Goal: Task Accomplishment & Management: Manage account settings

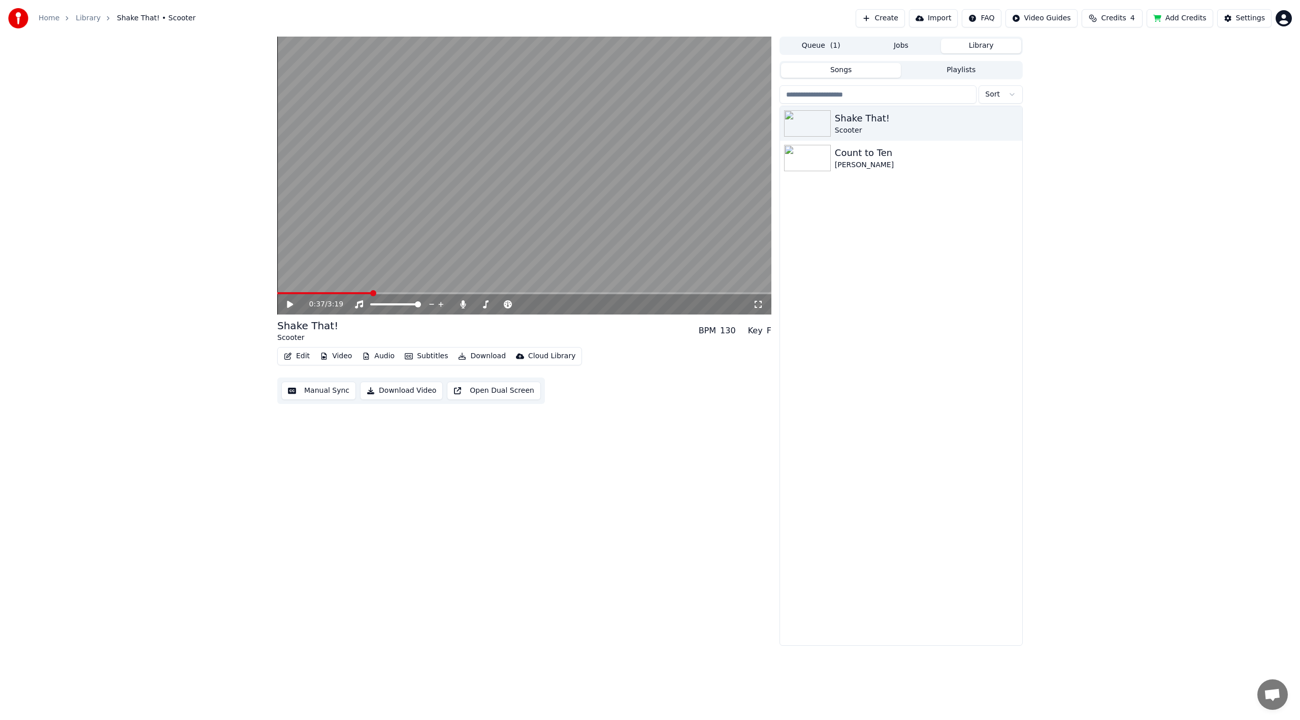
click at [296, 354] on button "Edit" at bounding box center [297, 356] width 34 height 14
click at [299, 379] on div "Edit Lyrics" at bounding box center [331, 378] width 103 height 16
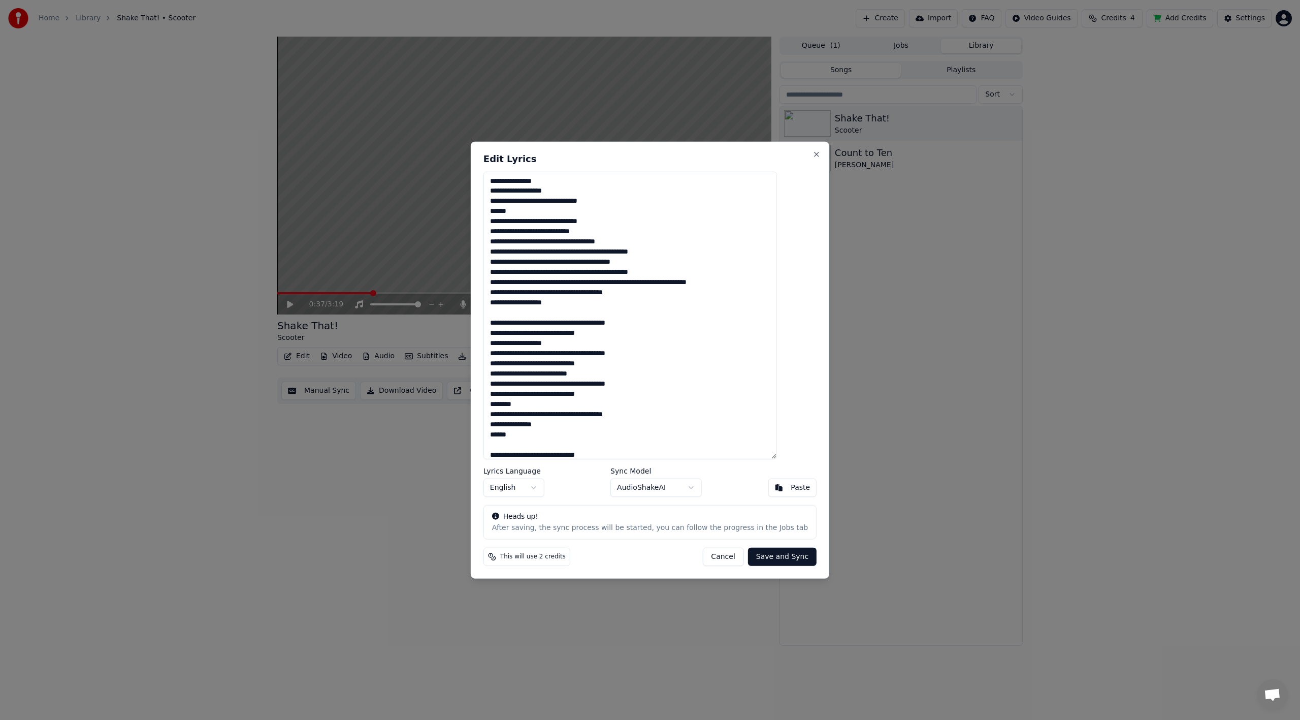
click at [702, 559] on button "Cancel" at bounding box center [722, 556] width 41 height 18
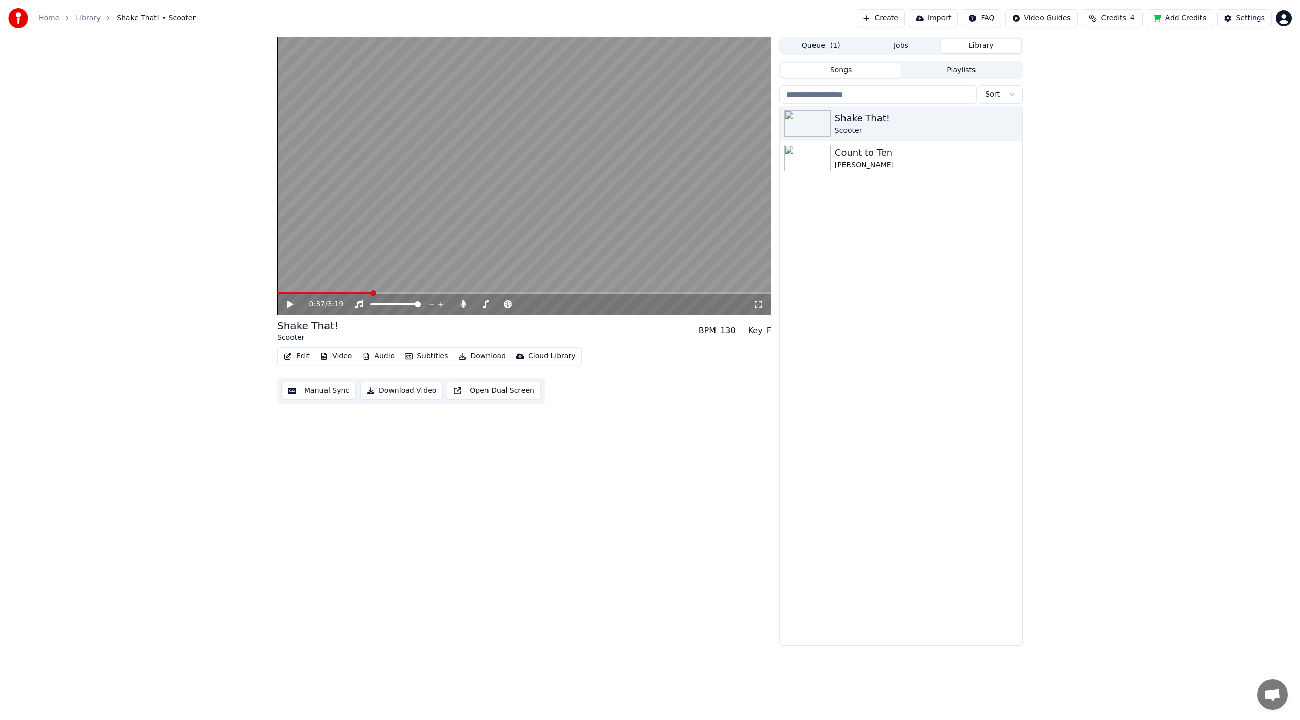
click at [301, 393] on button "Manual Sync" at bounding box center [318, 390] width 75 height 18
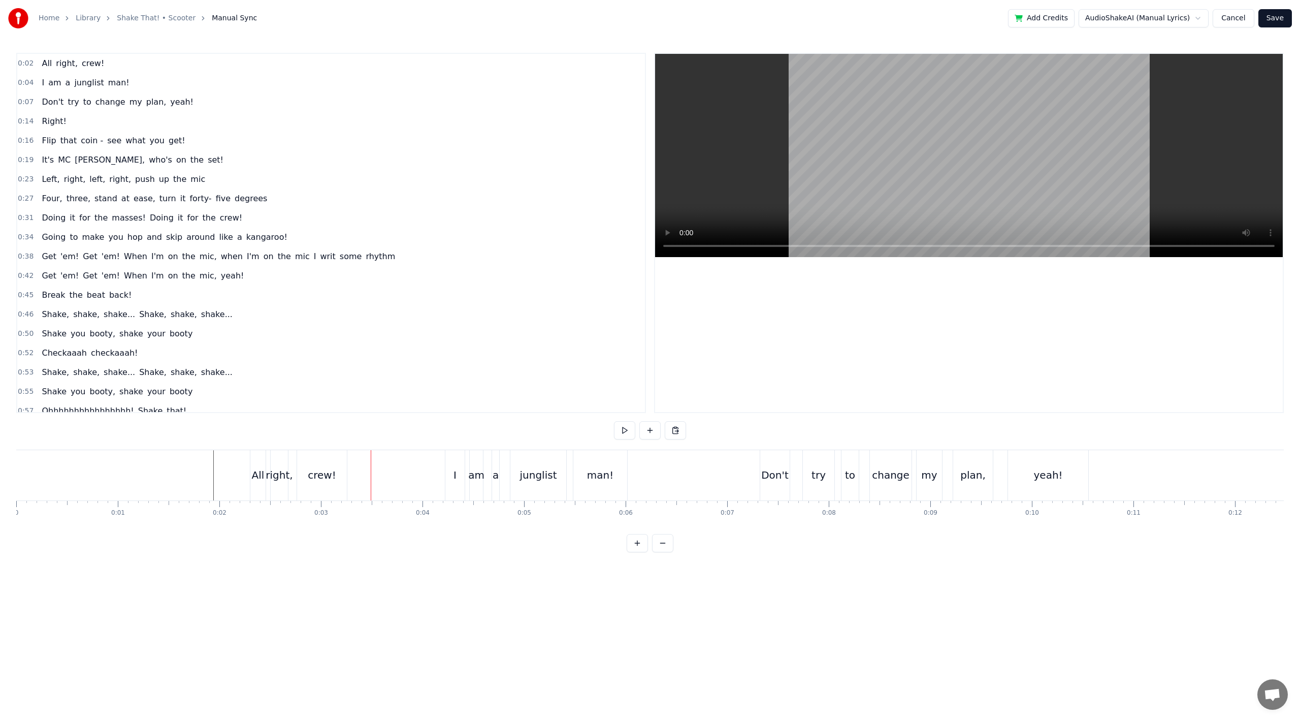
click at [18, 17] on img at bounding box center [18, 18] width 20 height 20
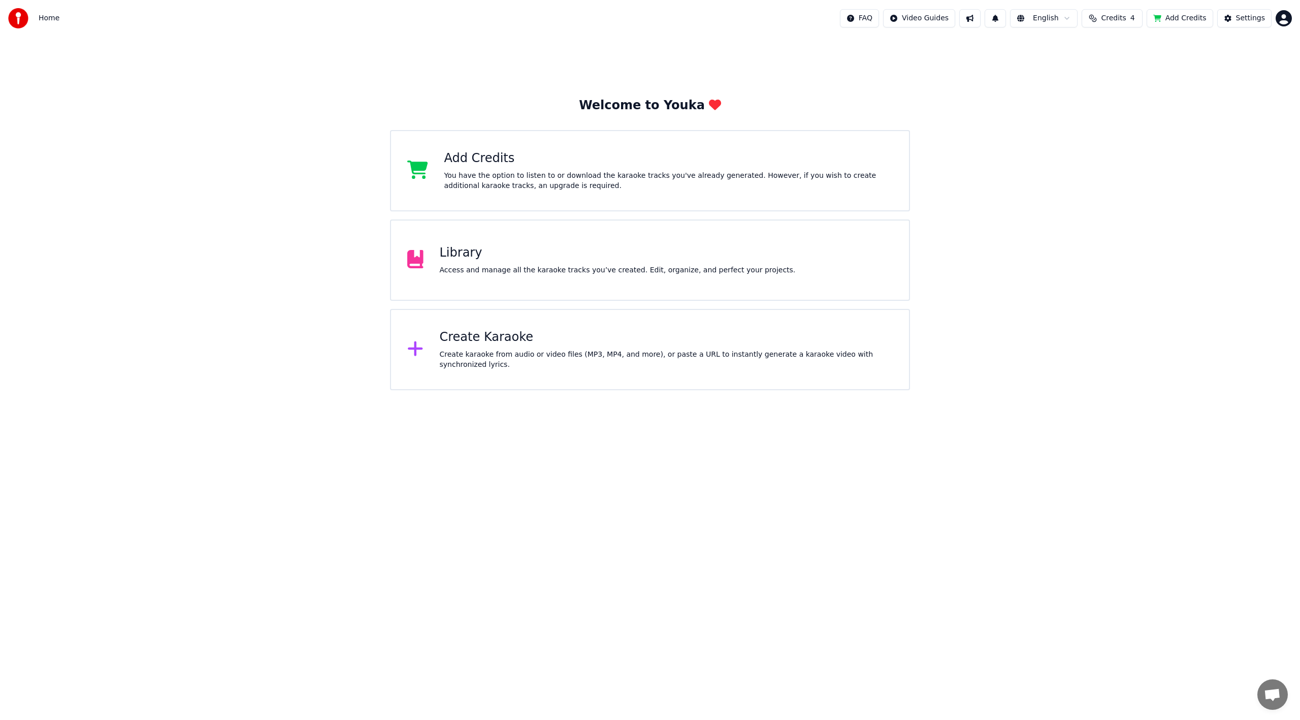
click at [577, 184] on div "You have the option to listen to or download the karaoke tracks you've already …" at bounding box center [668, 181] width 449 height 20
click at [448, 279] on div "Library Access and manage all the karaoke tracks you’ve created. Edit, organize…" at bounding box center [650, 259] width 520 height 81
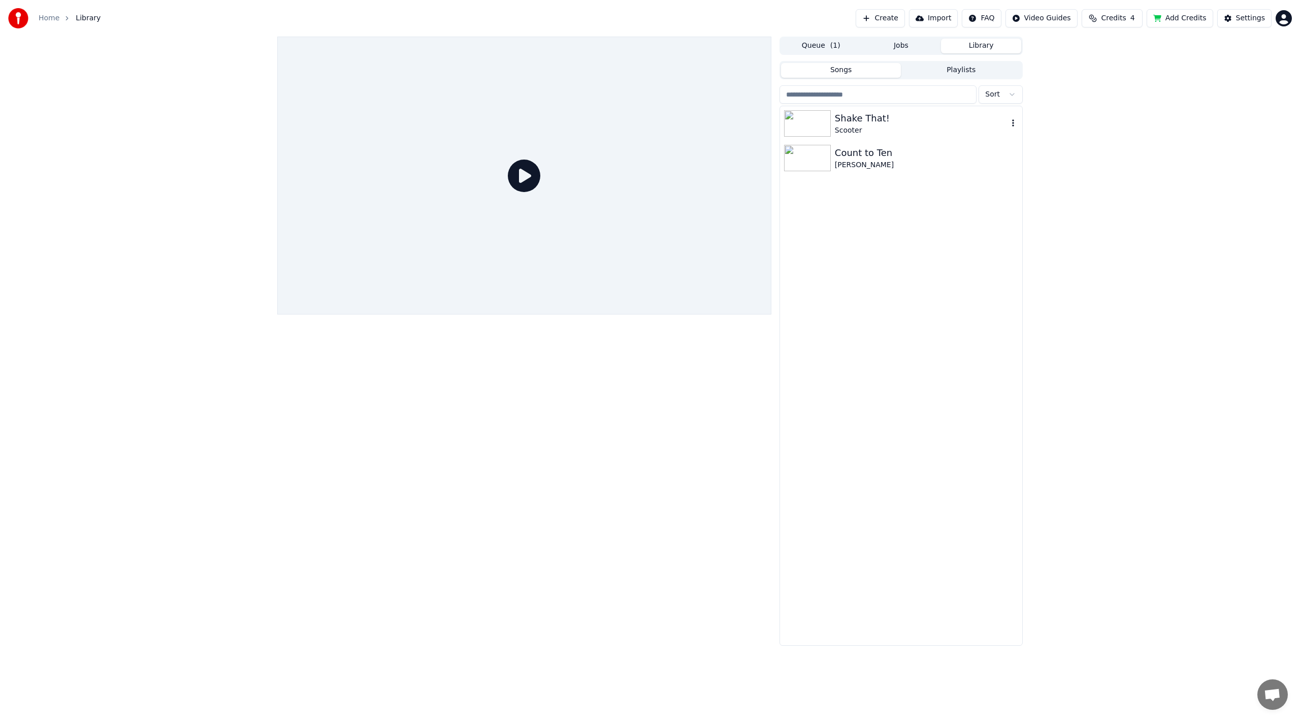
click at [837, 119] on div "Shake That!" at bounding box center [921, 118] width 173 height 14
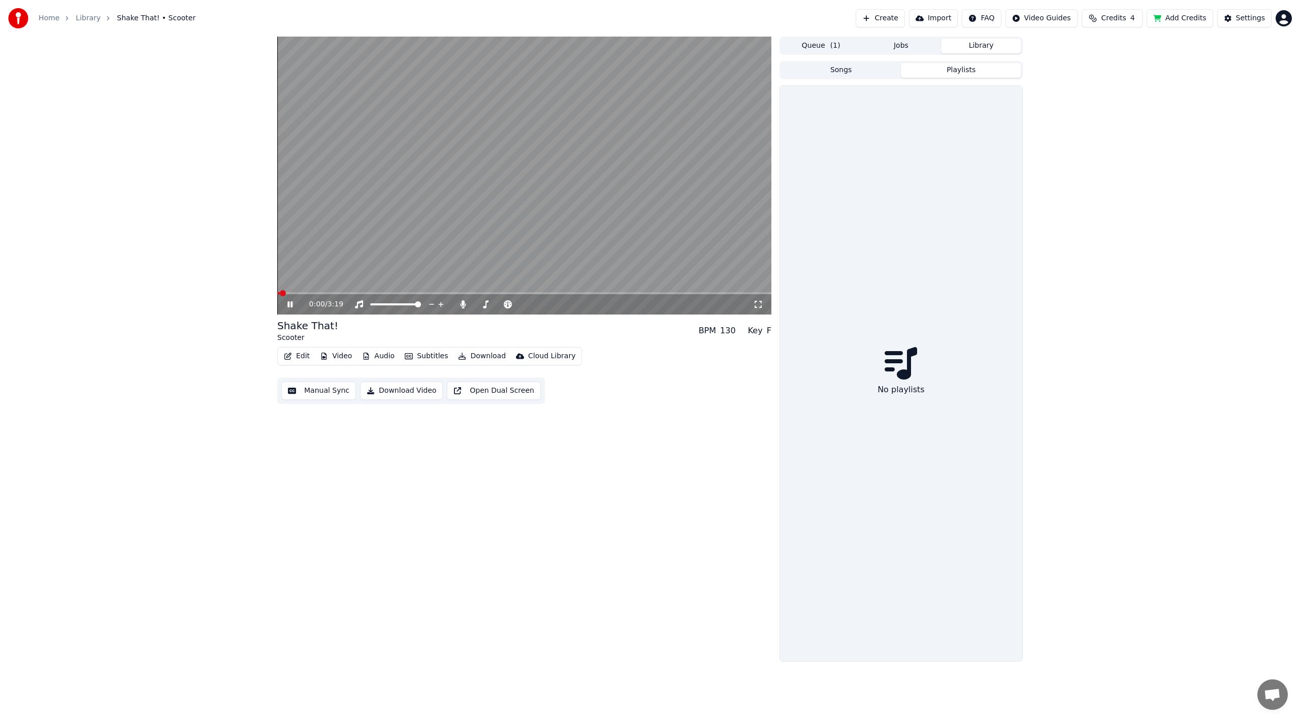
click at [950, 72] on button "Playlists" at bounding box center [961, 70] width 120 height 15
click at [901, 48] on button "Jobs" at bounding box center [901, 46] width 80 height 15
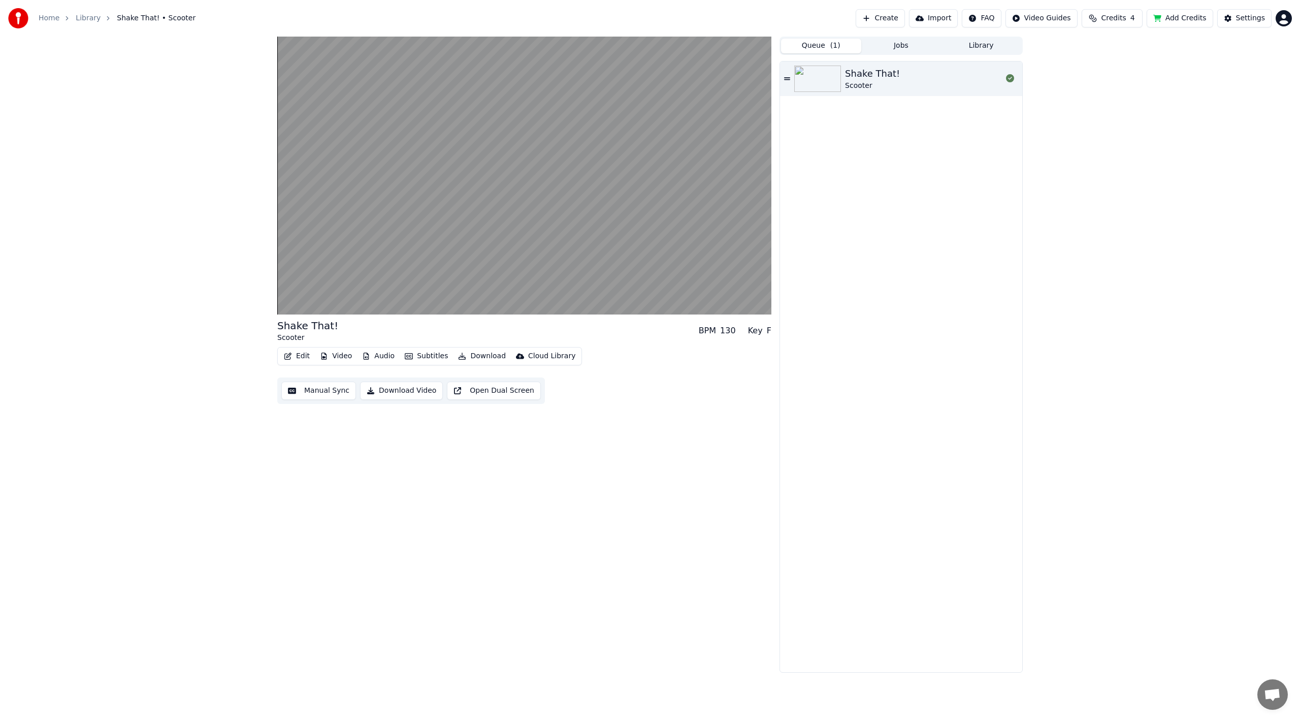
click at [831, 47] on span "( 1 )" at bounding box center [835, 46] width 10 height 10
click at [389, 302] on div at bounding box center [405, 304] width 82 height 10
click at [384, 304] on span at bounding box center [377, 304] width 14 height 2
click at [307, 386] on button "Manual Sync" at bounding box center [318, 390] width 75 height 18
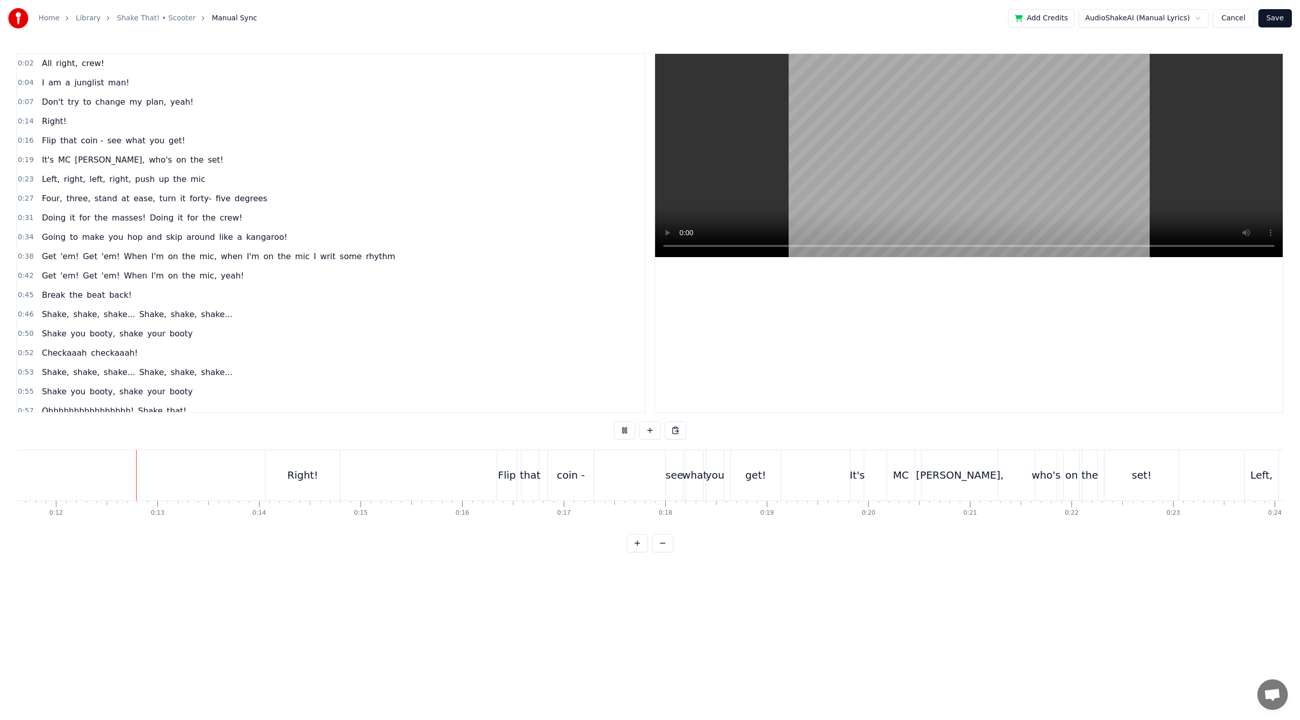
scroll to position [0, 1180]
click at [373, 568] on html "Home Library Shake That! • Scooter Manual Sync Add Credits AudioShakeAI (Manual…" at bounding box center [650, 284] width 1300 height 568
click at [626, 431] on button at bounding box center [624, 430] width 21 height 18
drag, startPoint x: 294, startPoint y: 477, endPoint x: 280, endPoint y: 479, distance: 14.4
click at [280, 479] on div "Right!" at bounding box center [302, 475] width 74 height 50
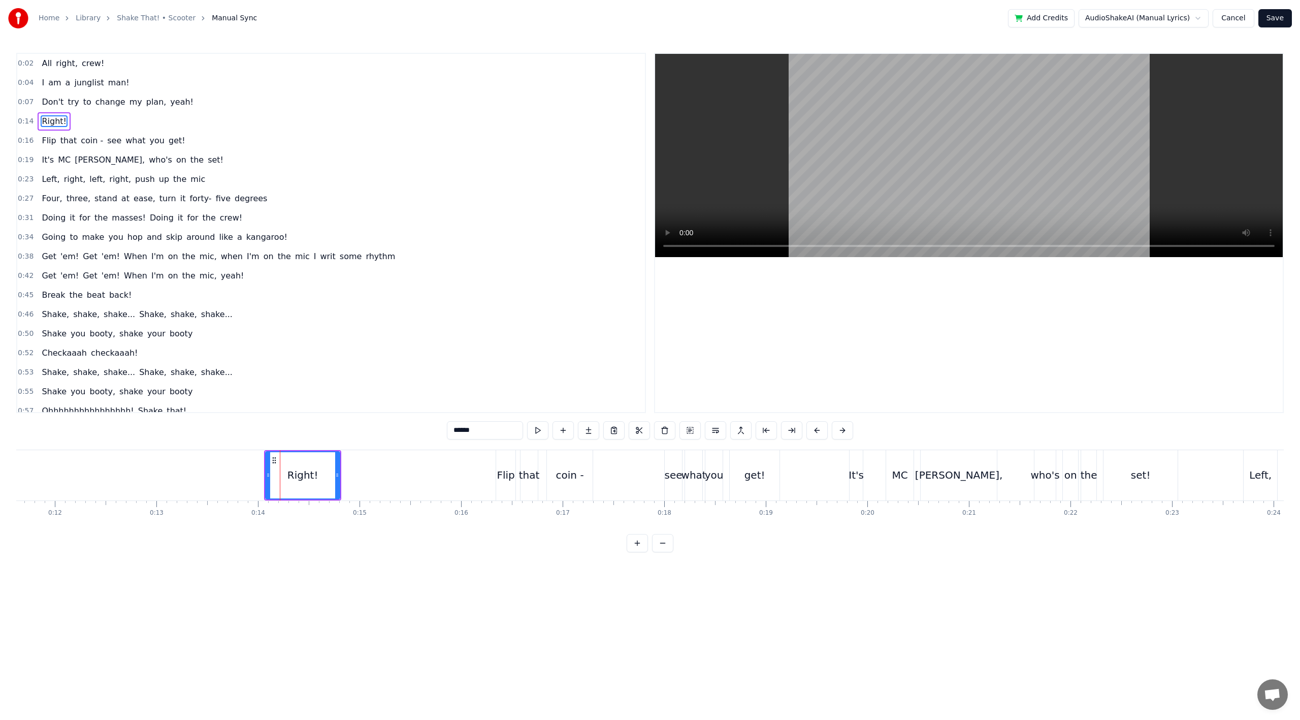
drag, startPoint x: 305, startPoint y: 470, endPoint x: 288, endPoint y: 473, distance: 17.0
click at [288, 473] on div "Right!" at bounding box center [302, 475] width 73 height 46
click at [287, 466] on div "Right!" at bounding box center [302, 475] width 74 height 50
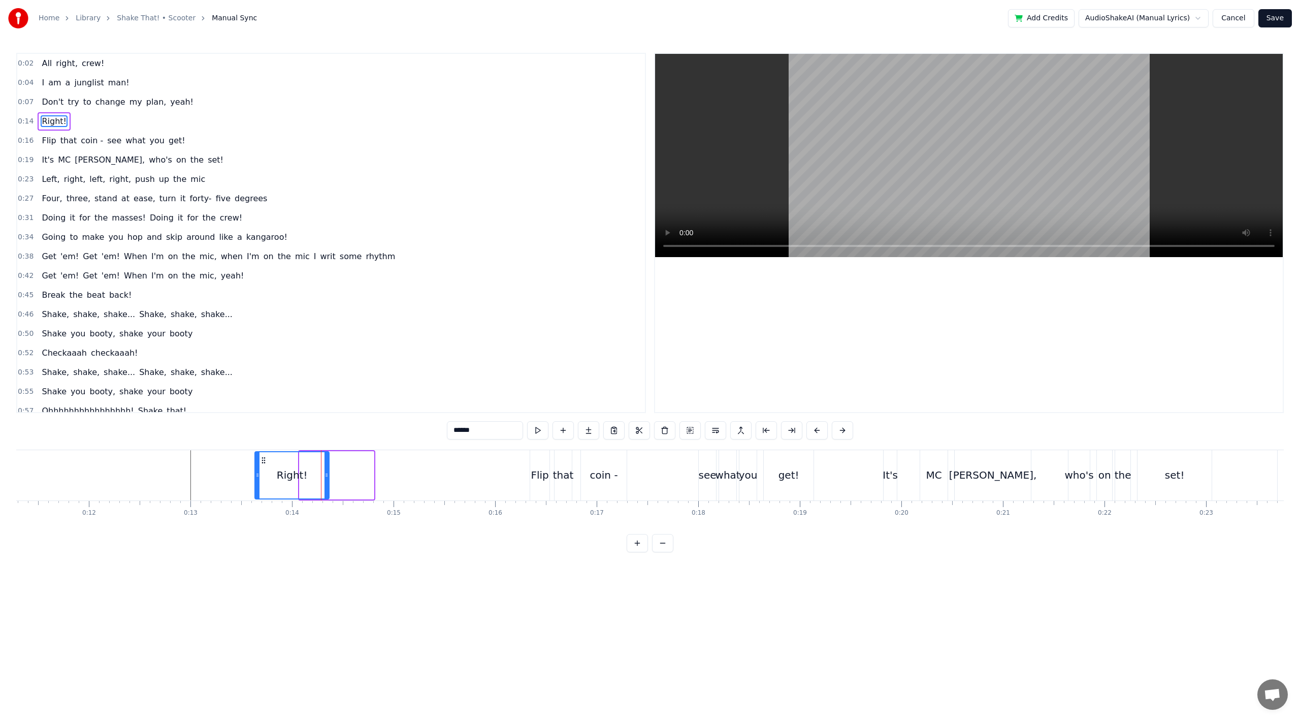
scroll to position [0, 1139]
drag, startPoint x: 277, startPoint y: 462, endPoint x: 296, endPoint y: 465, distance: 19.0
click at [296, 465] on div "Right!" at bounding box center [321, 475] width 73 height 46
click at [383, 475] on icon at bounding box center [383, 475] width 4 height 8
click at [347, 473] on div "Right!" at bounding box center [333, 475] width 101 height 50
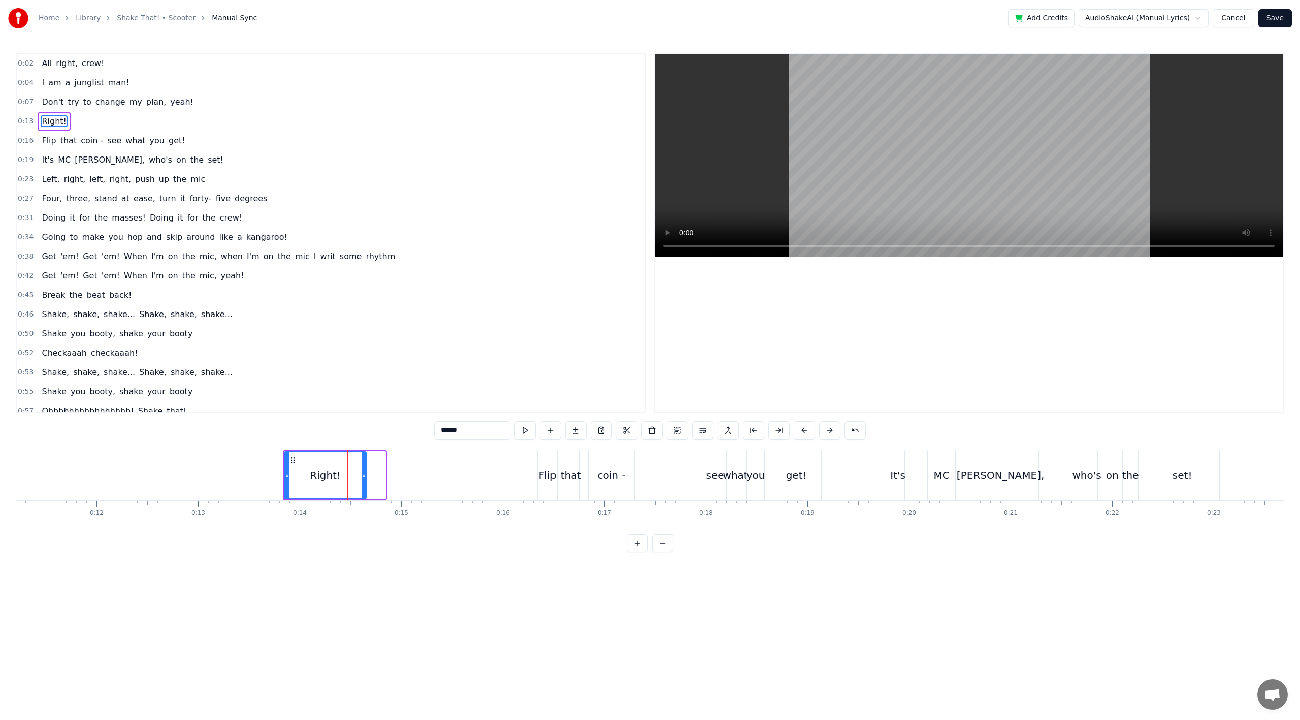
drag, startPoint x: 382, startPoint y: 474, endPoint x: 363, endPoint y: 473, distance: 19.3
click at [363, 473] on icon at bounding box center [364, 475] width 4 height 8
click at [288, 474] on icon at bounding box center [289, 475] width 4 height 8
drag, startPoint x: 289, startPoint y: 474, endPoint x: 297, endPoint y: 475, distance: 7.3
click at [297, 475] on icon at bounding box center [298, 475] width 4 height 8
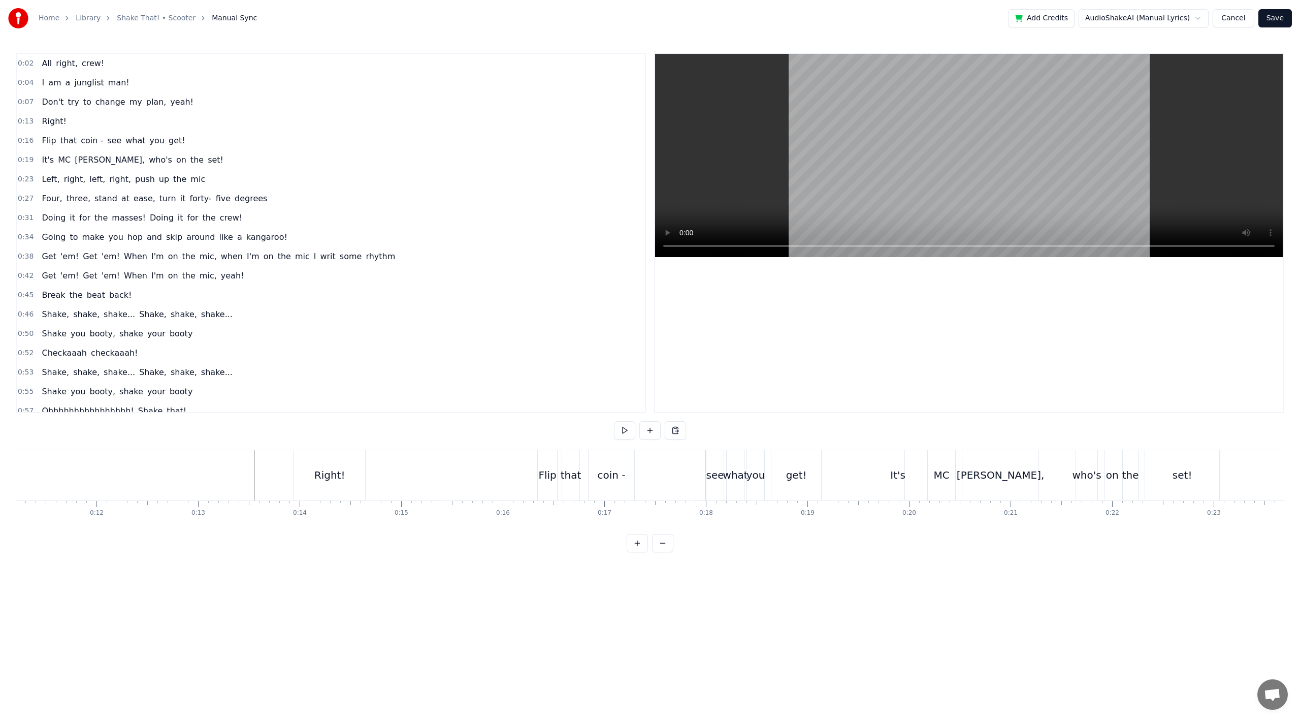
click at [625, 483] on div "coin -" at bounding box center [612, 475] width 46 height 50
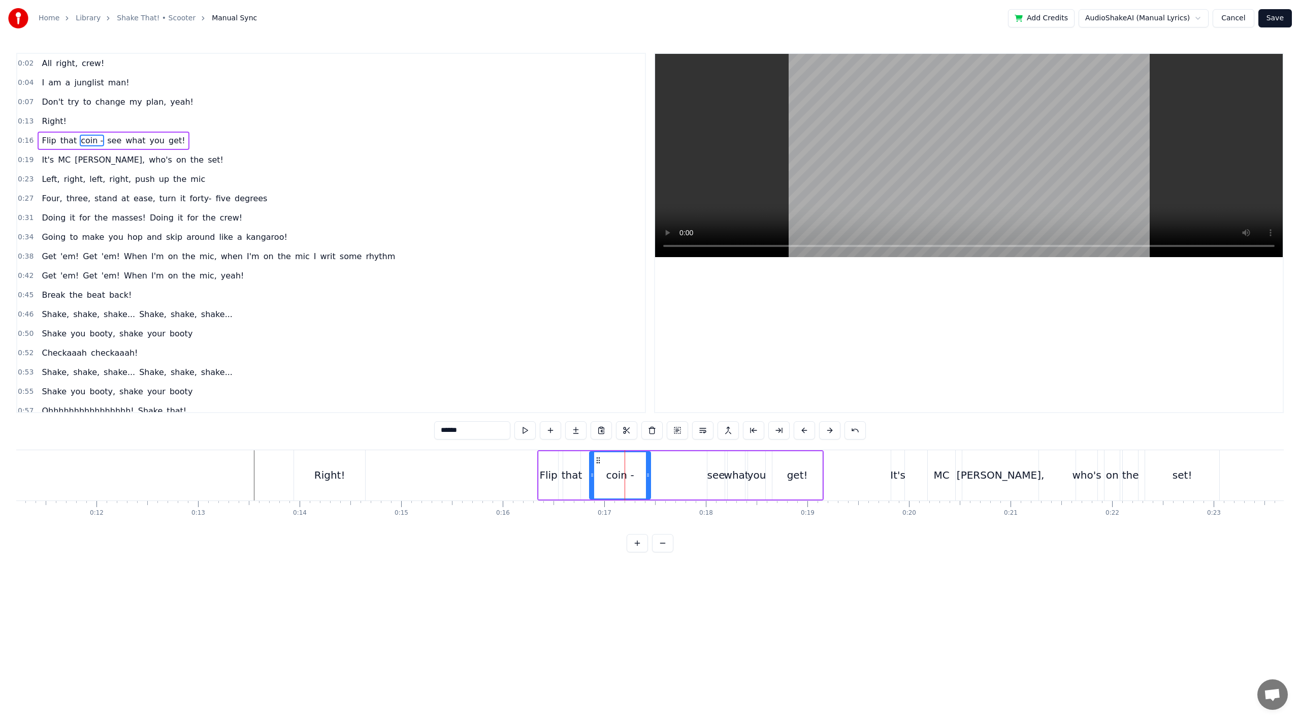
drag, startPoint x: 634, startPoint y: 478, endPoint x: 649, endPoint y: 480, distance: 15.3
click at [649, 480] on div at bounding box center [648, 475] width 4 height 46
click at [676, 473] on div "Flip that coin - see what you get!" at bounding box center [680, 475] width 286 height 50
click at [687, 454] on div "Flip that coin - see what you get!" at bounding box center [680, 475] width 286 height 50
click at [609, 463] on div "coin -" at bounding box center [620, 475] width 61 height 48
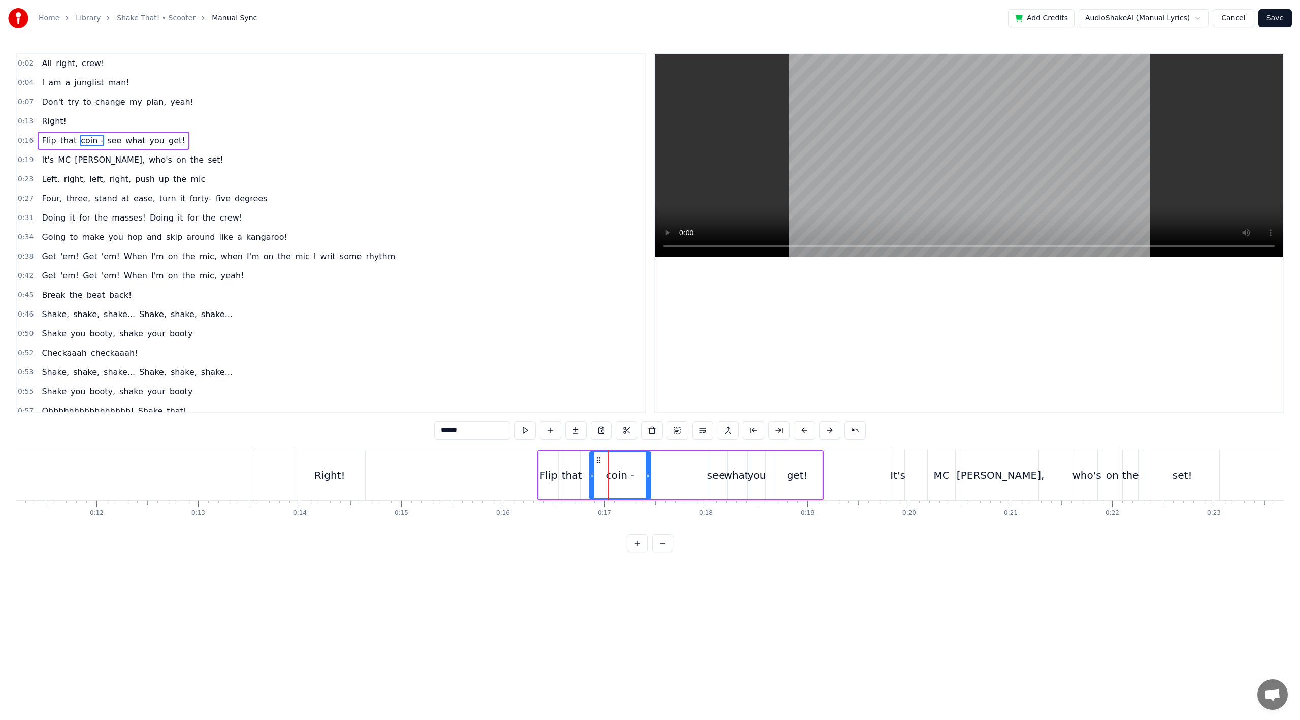
click at [679, 475] on div "Flip that coin - see what you get!" at bounding box center [680, 475] width 286 height 50
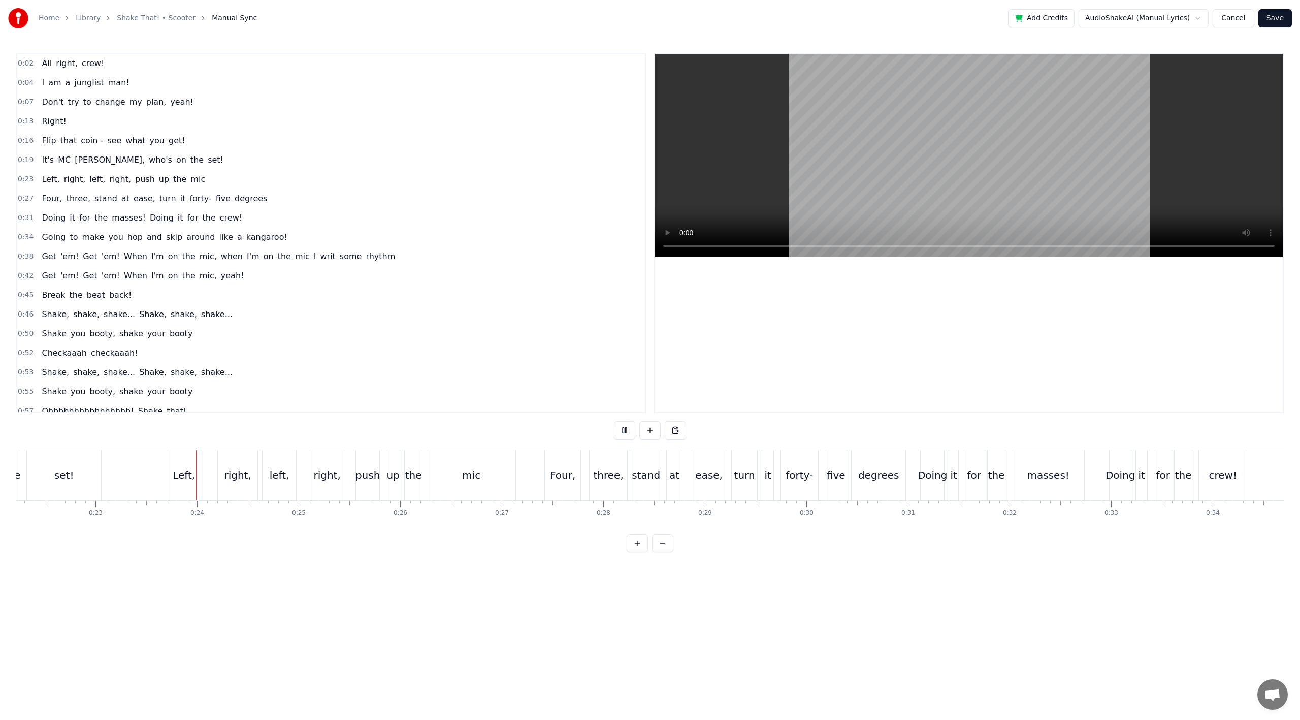
scroll to position [0, 2323]
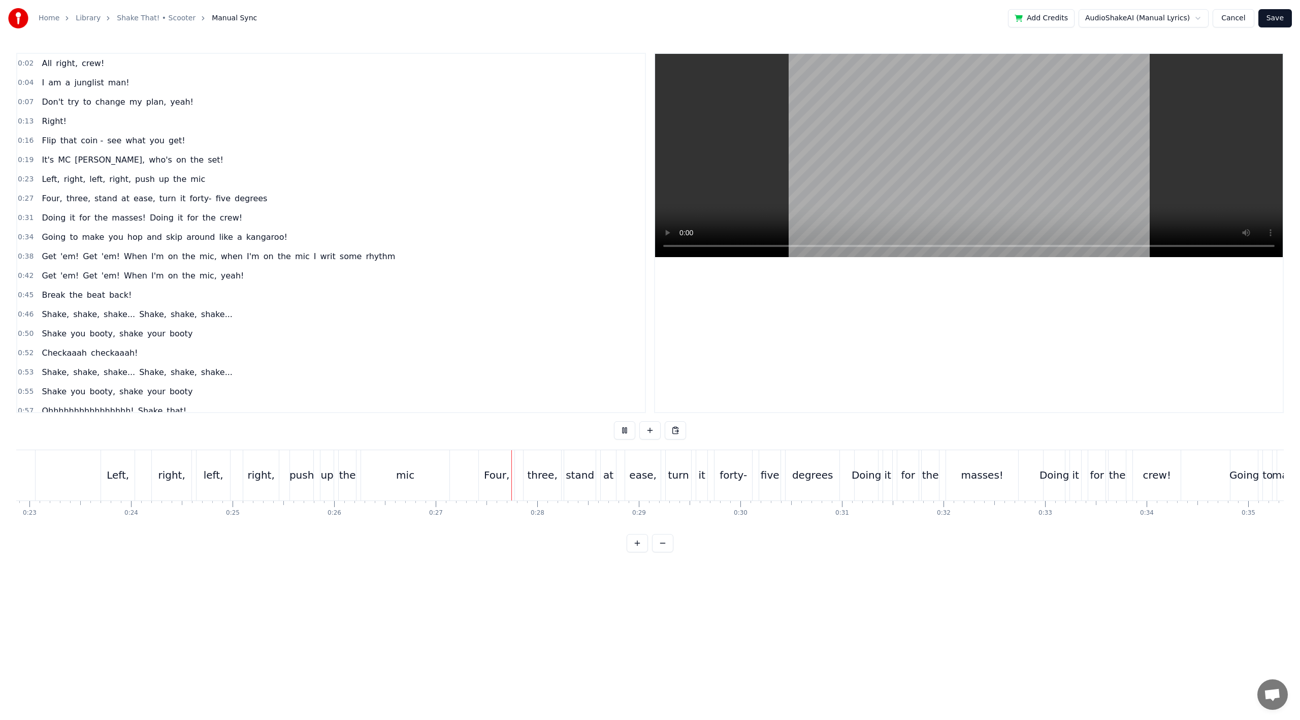
click at [666, 551] on button at bounding box center [662, 543] width 21 height 18
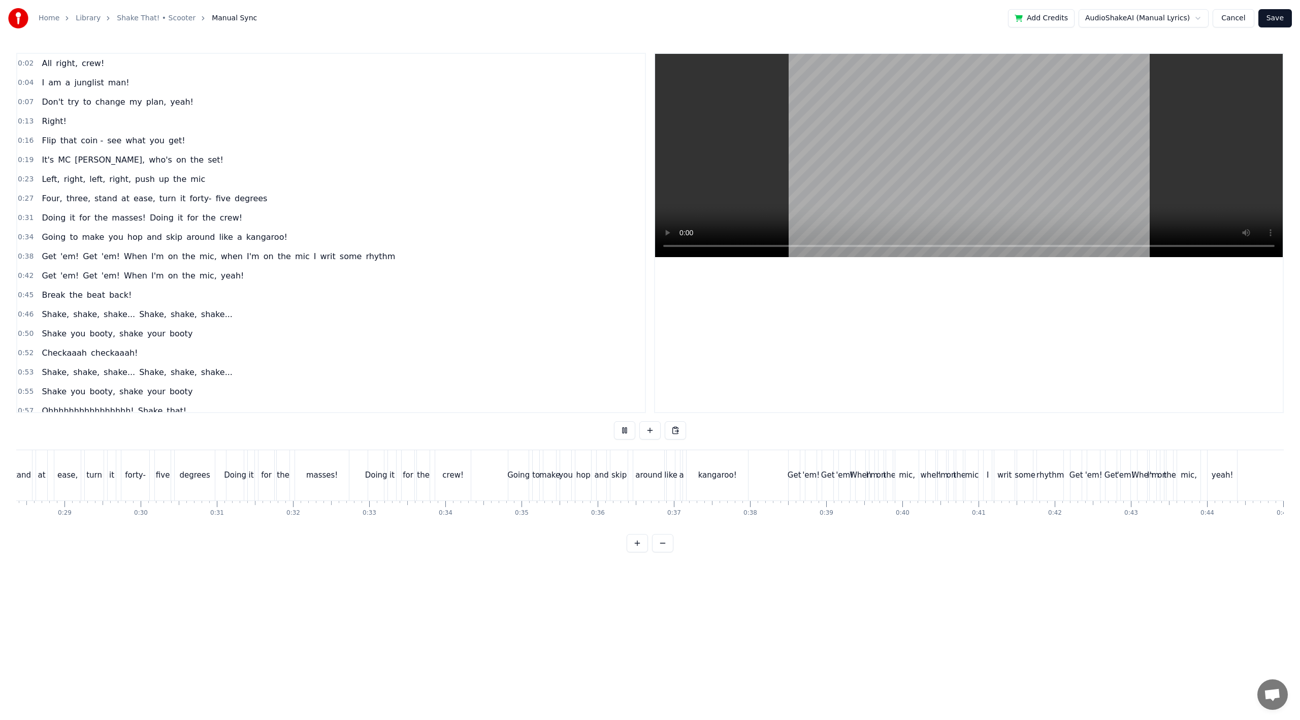
scroll to position [0, 2096]
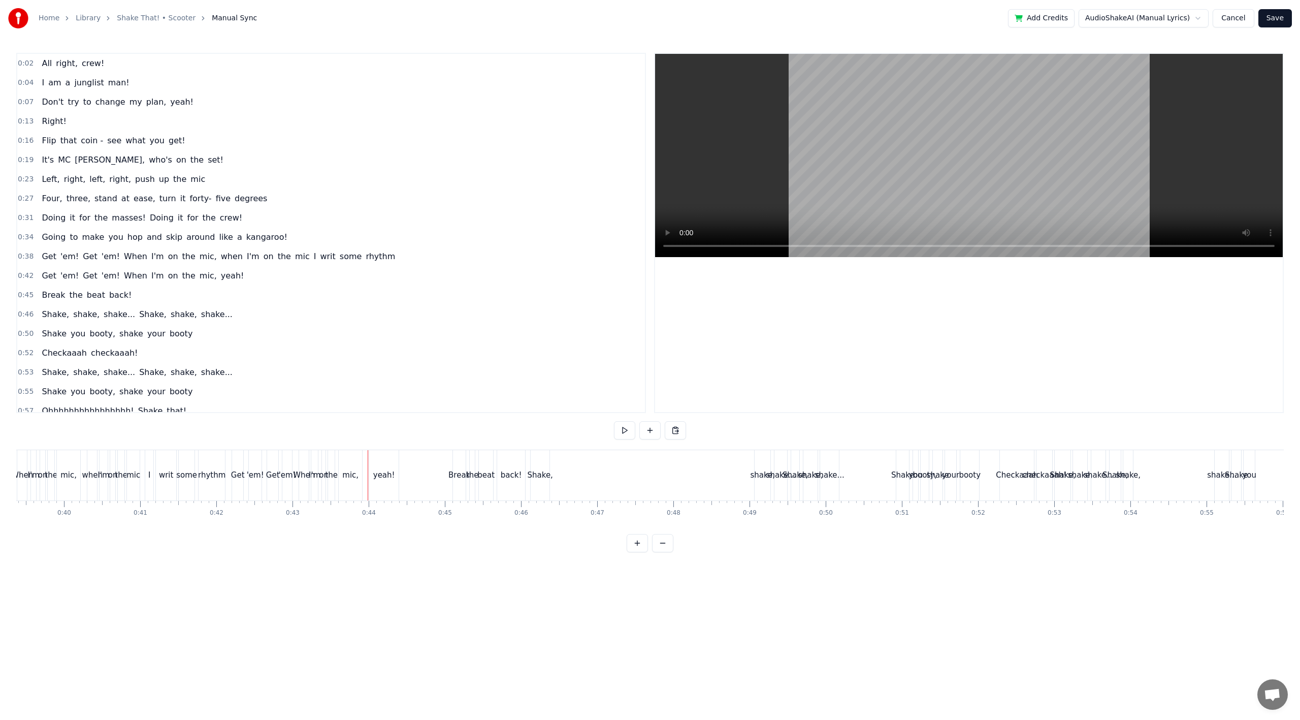
click at [652, 534] on button at bounding box center [662, 543] width 21 height 18
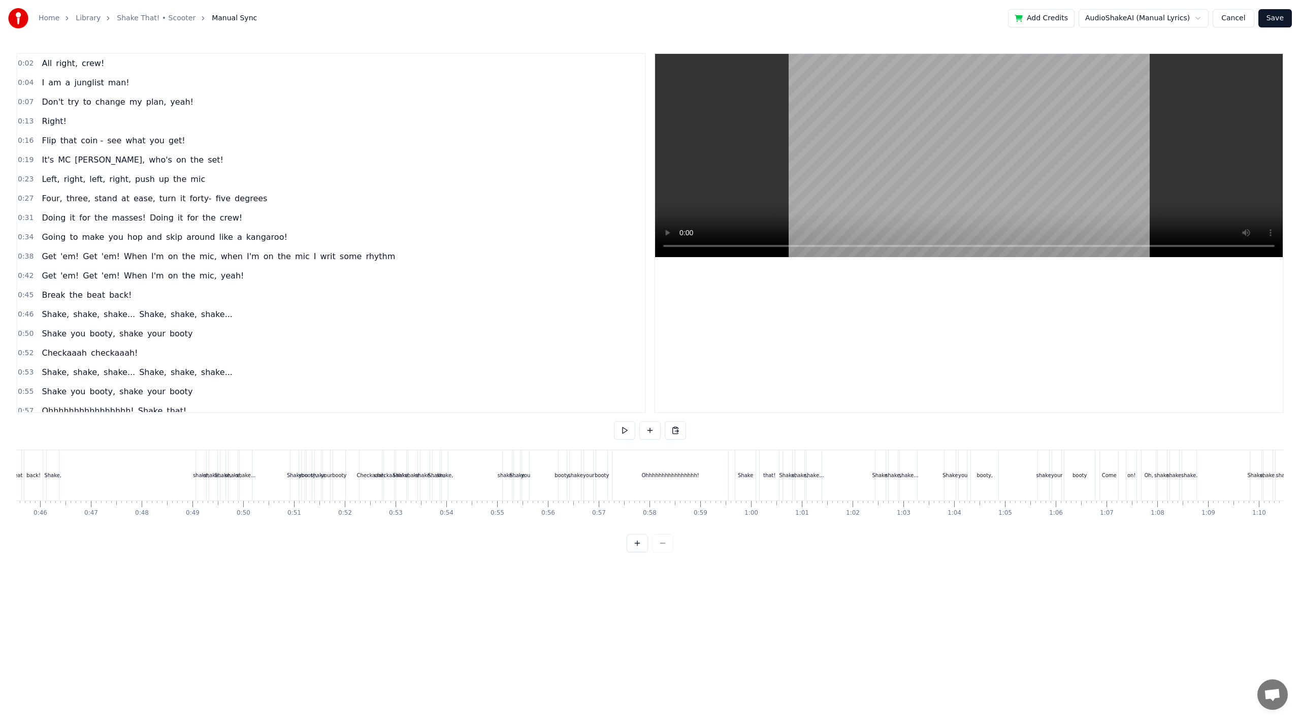
scroll to position [0, 2183]
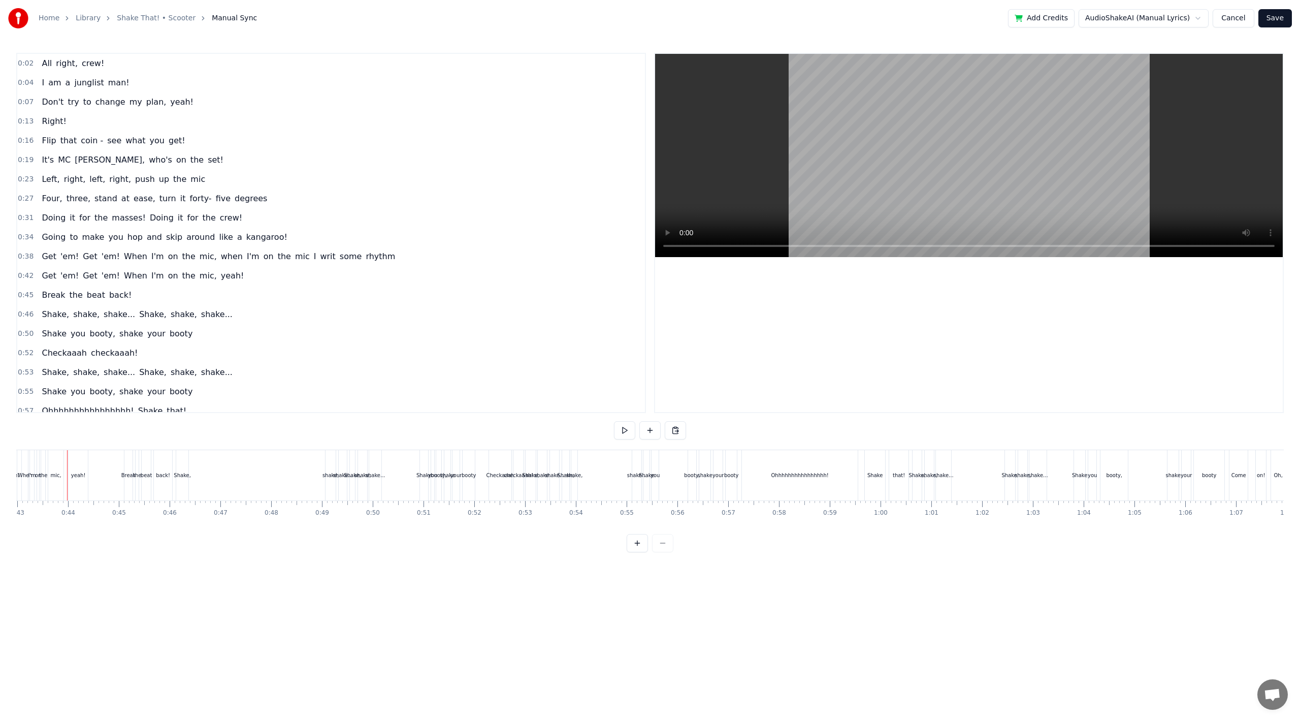
click at [1243, 24] on button "Cancel" at bounding box center [1233, 18] width 41 height 18
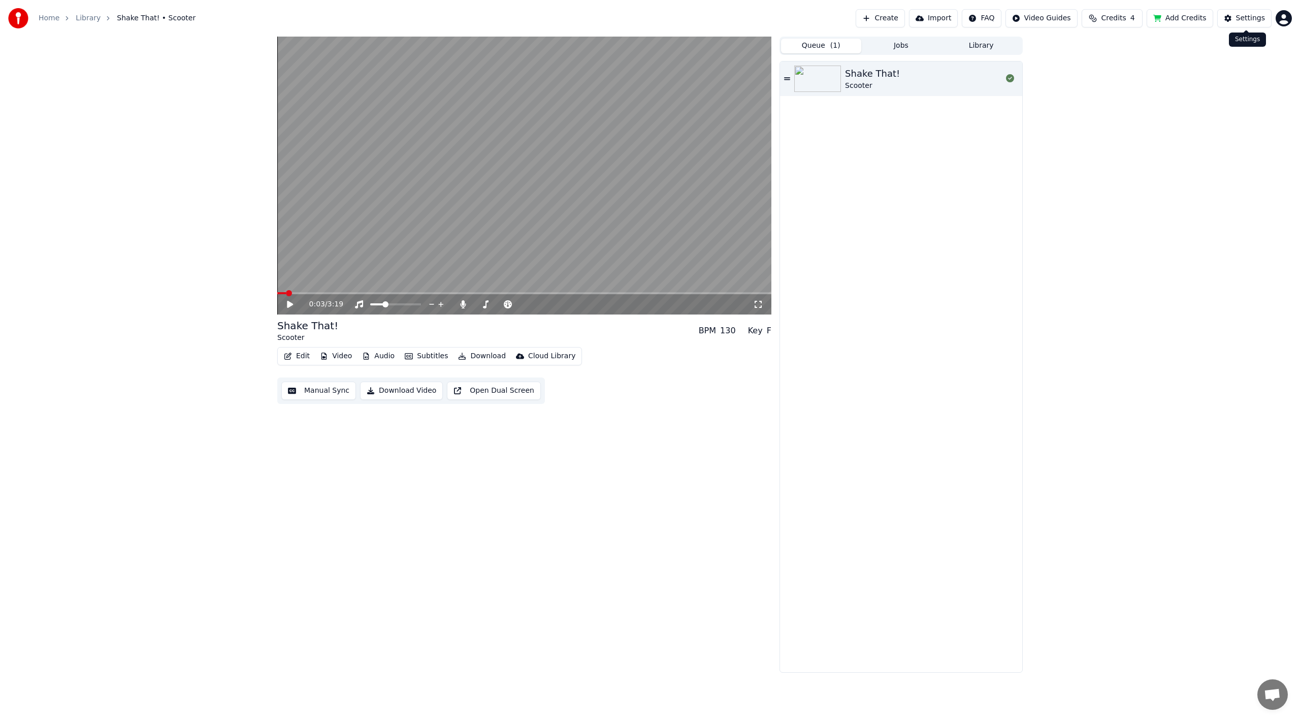
click at [1242, 18] on div "Settings" at bounding box center [1250, 18] width 29 height 10
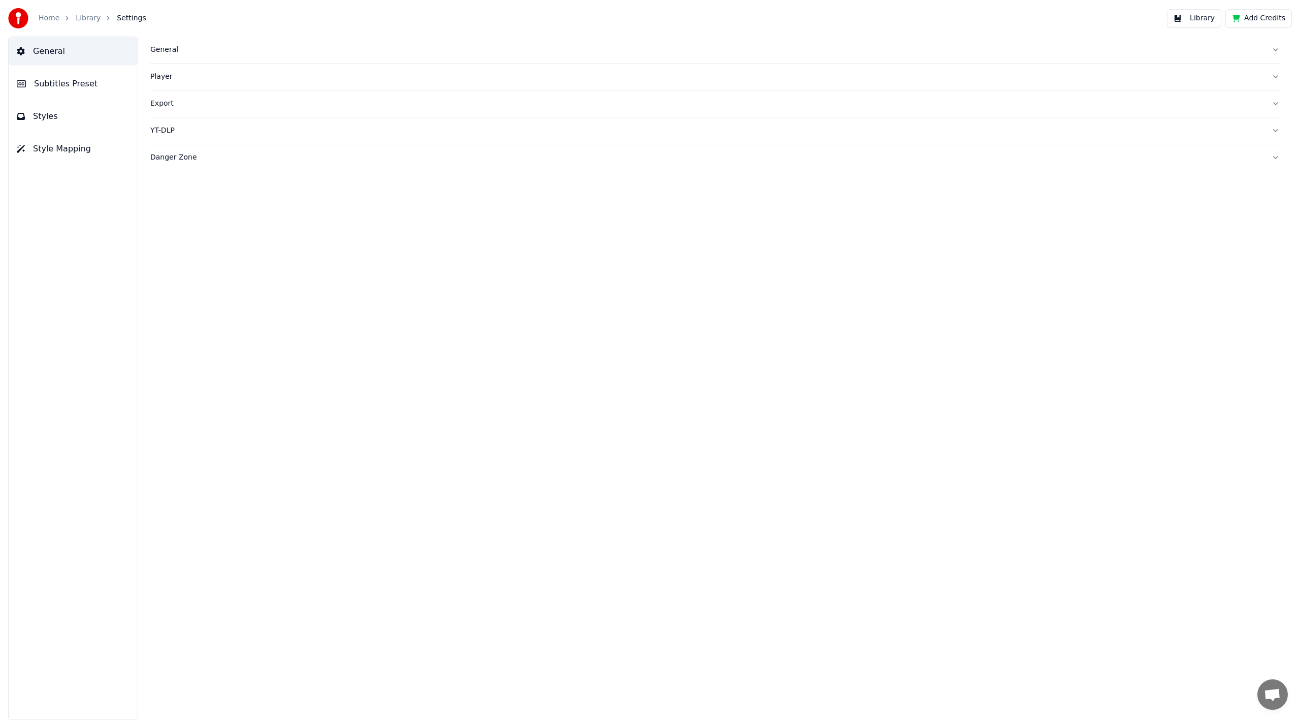
click at [164, 52] on div "General" at bounding box center [706, 50] width 1113 height 10
click at [163, 87] on button "button" at bounding box center [158, 86] width 16 height 9
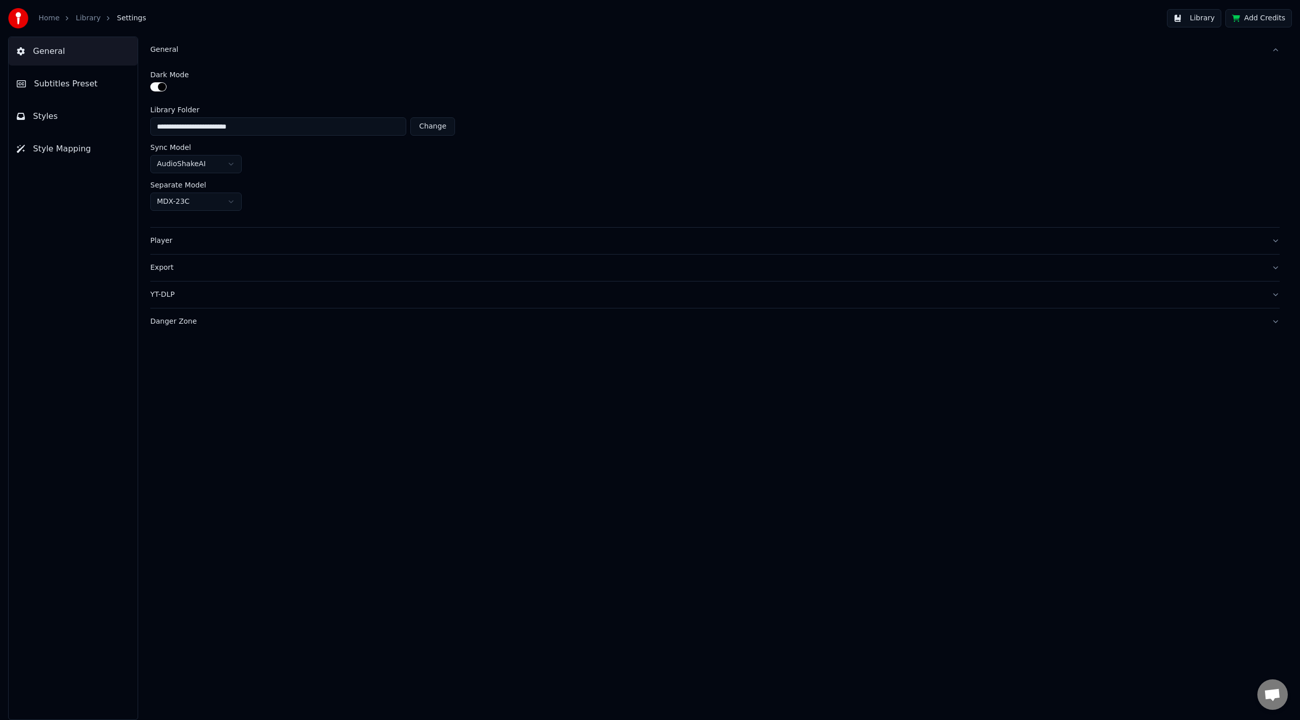
click at [176, 238] on div "Player" at bounding box center [706, 241] width 1113 height 10
click at [191, 195] on div "Export" at bounding box center [706, 195] width 1113 height 10
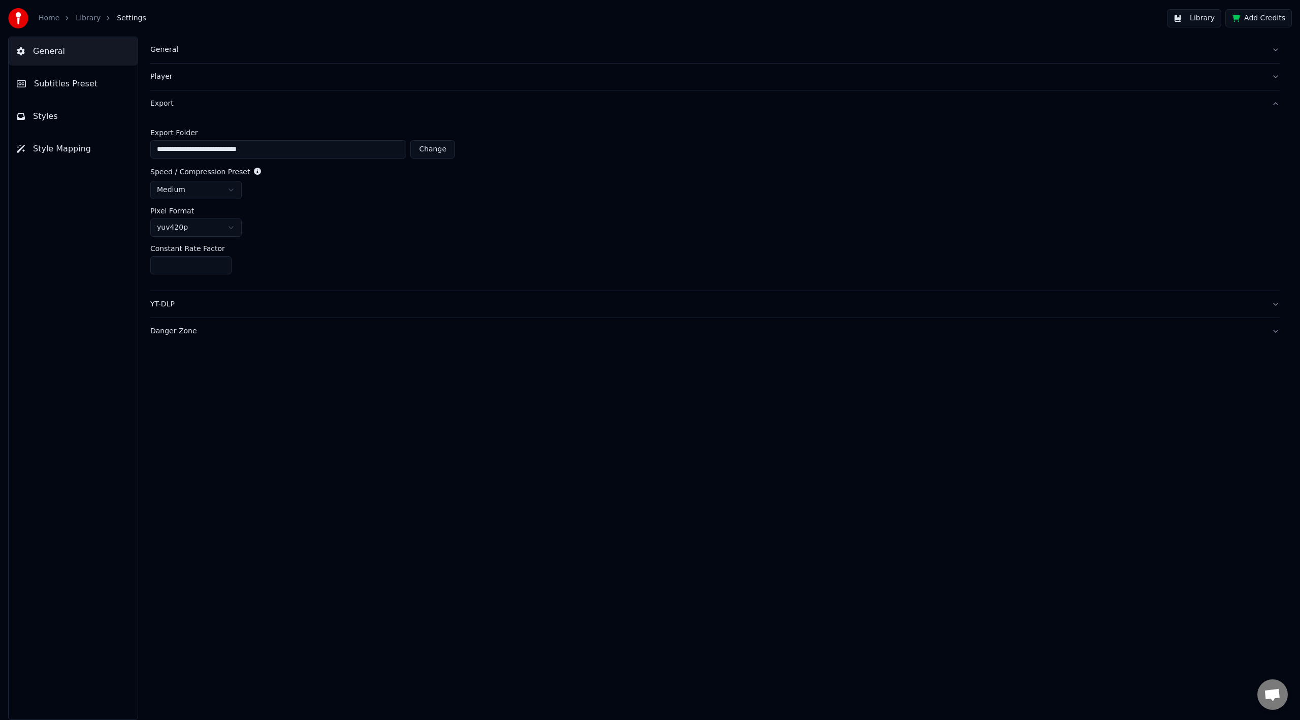
click at [191, 304] on div "YT-DLP" at bounding box center [706, 304] width 1113 height 10
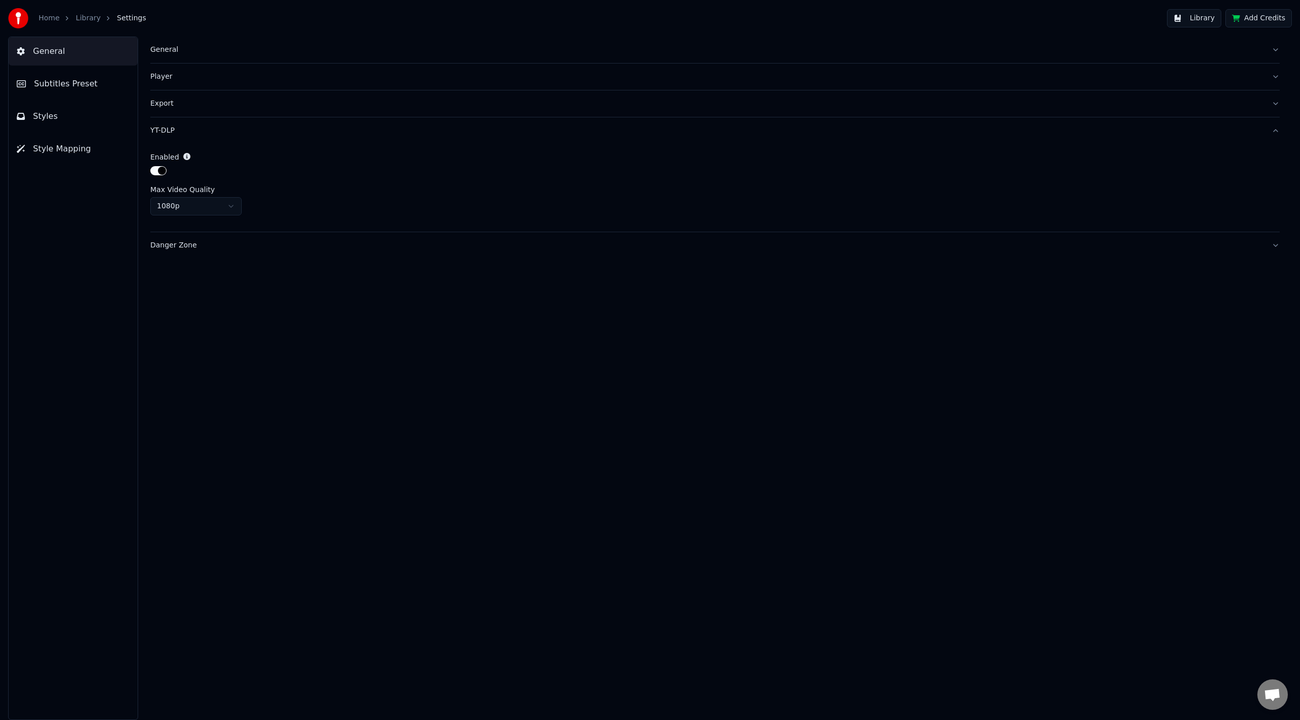
click at [56, 88] on span "Subtitles Preset" at bounding box center [65, 84] width 63 height 12
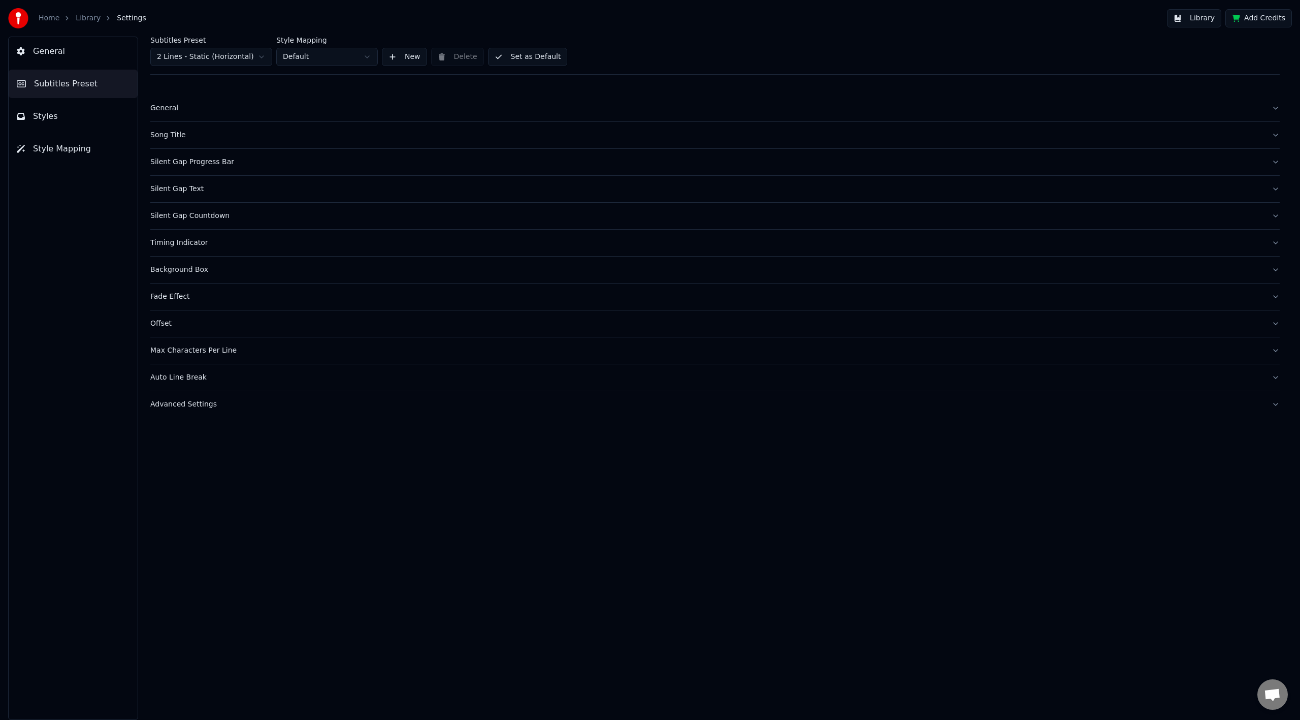
click at [262, 60] on html "Home Library Settings Library Add Credits General Subtitles Preset Styles Style…" at bounding box center [650, 360] width 1300 height 720
click at [265, 58] on html "Home Library Settings Library Add Credits General Subtitles Preset Styles Style…" at bounding box center [650, 360] width 1300 height 720
click at [634, 45] on html "Home Library Settings Library Add Credits General Subtitles Preset Styles Style…" at bounding box center [650, 360] width 1300 height 720
click at [305, 60] on html "Home Library Settings Library Add Credits General Subtitles Preset Styles Style…" at bounding box center [650, 360] width 1300 height 720
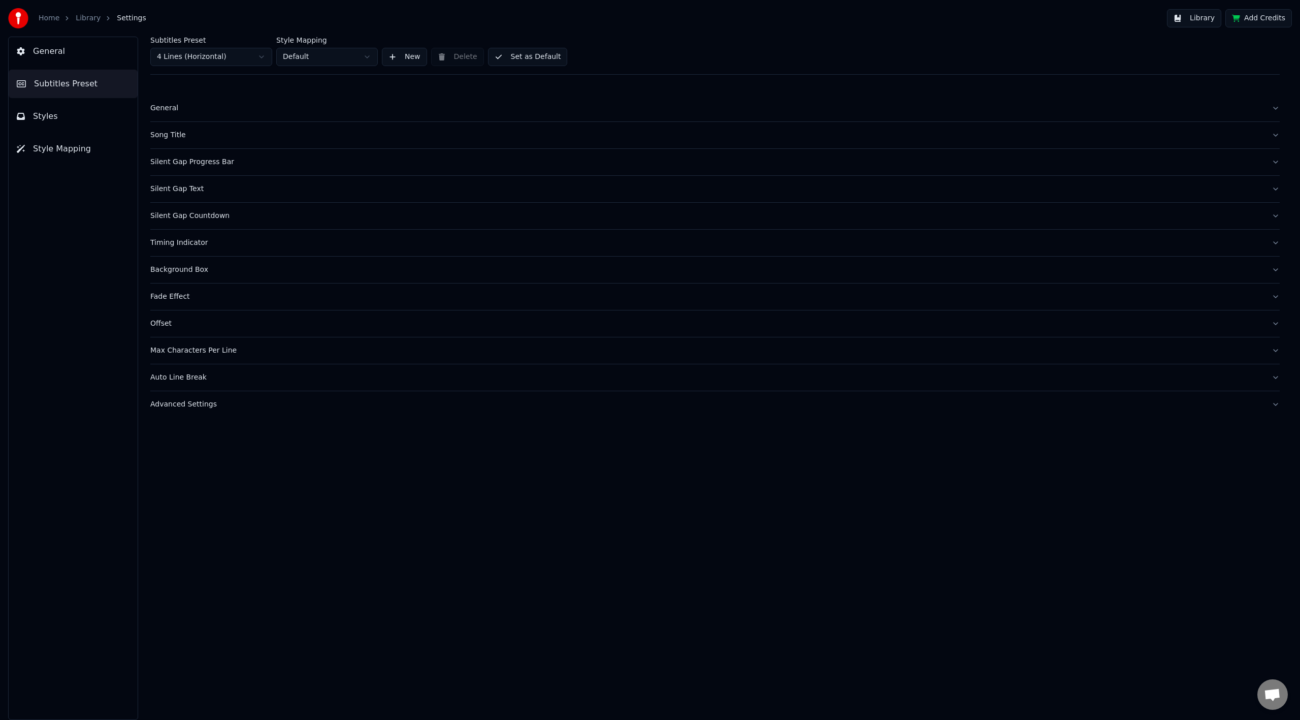
click at [166, 108] on div "General" at bounding box center [706, 108] width 1113 height 10
click at [168, 214] on div "Song Title" at bounding box center [706, 214] width 1113 height 10
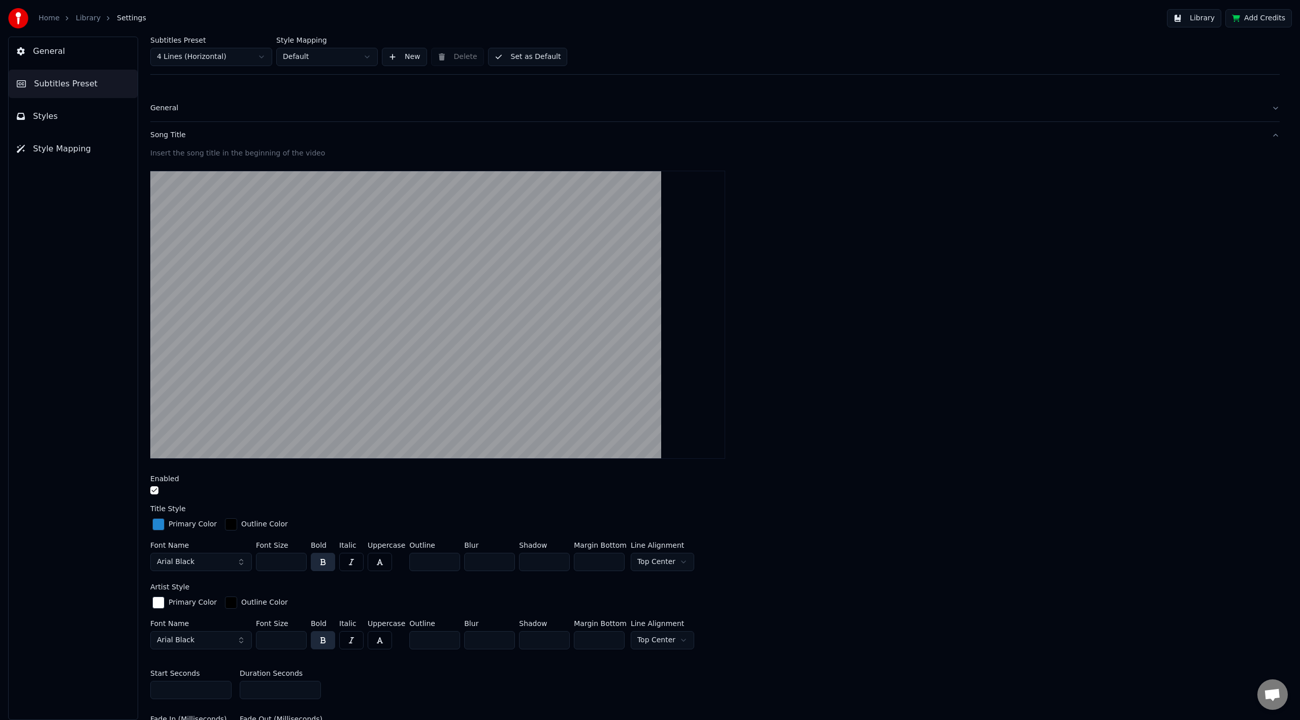
click at [150, 131] on div "Subtitles Preset 4 Lines (Horizontal) Style Mapping Default New Delete Set as D…" at bounding box center [715, 378] width 1170 height 683
click at [160, 134] on div "Song Title" at bounding box center [706, 135] width 1113 height 10
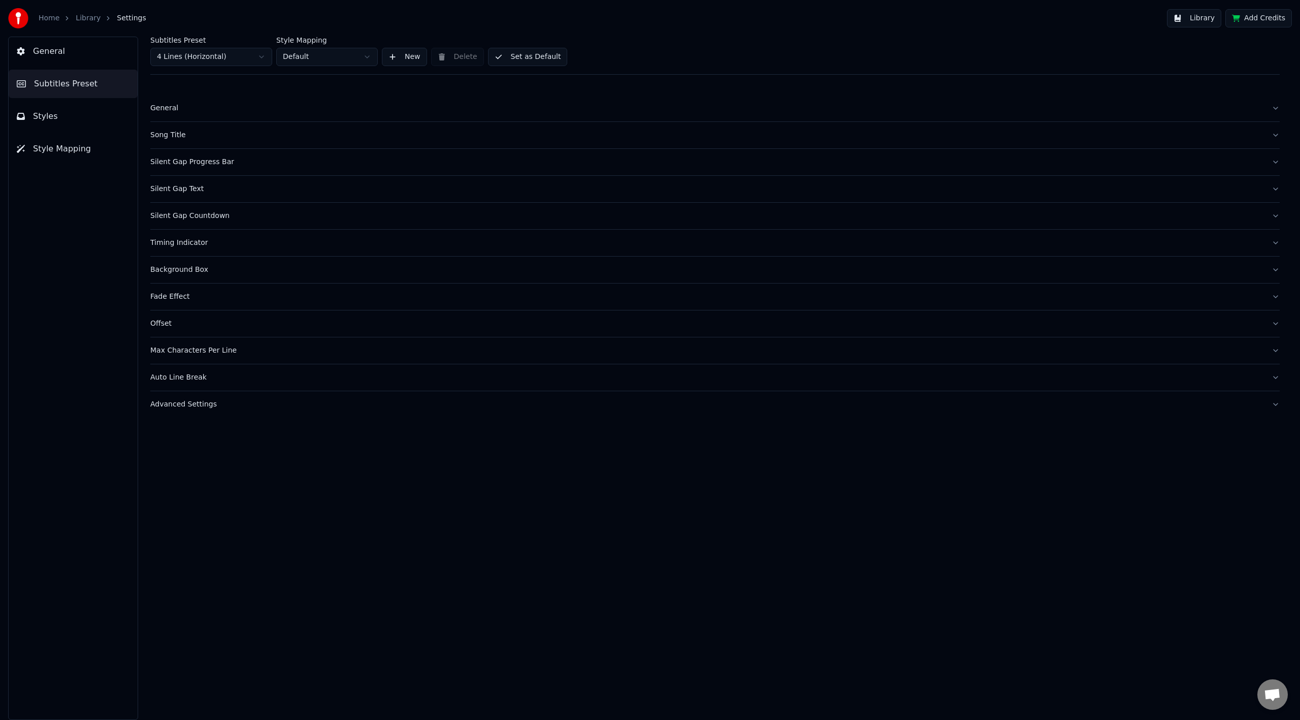
click at [174, 189] on div "Silent Gap Text" at bounding box center [706, 189] width 1113 height 10
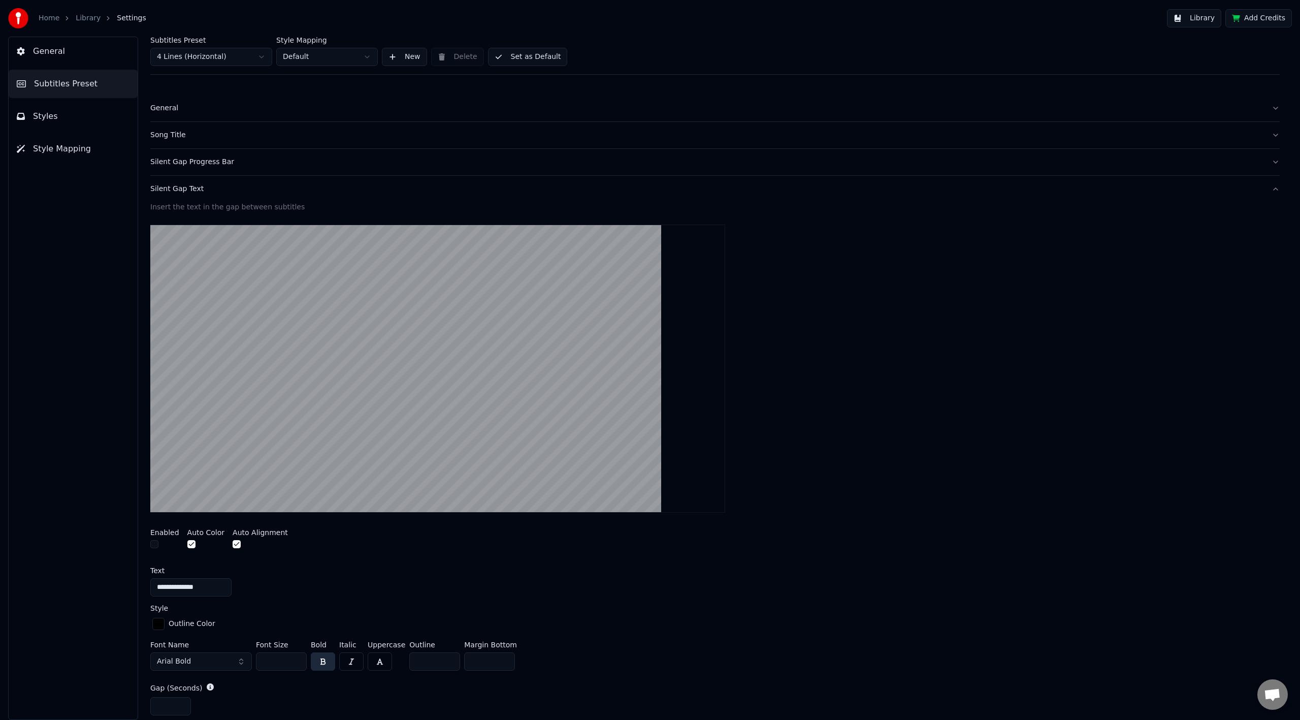
click at [165, 188] on div "Silent Gap Text" at bounding box center [706, 189] width 1113 height 10
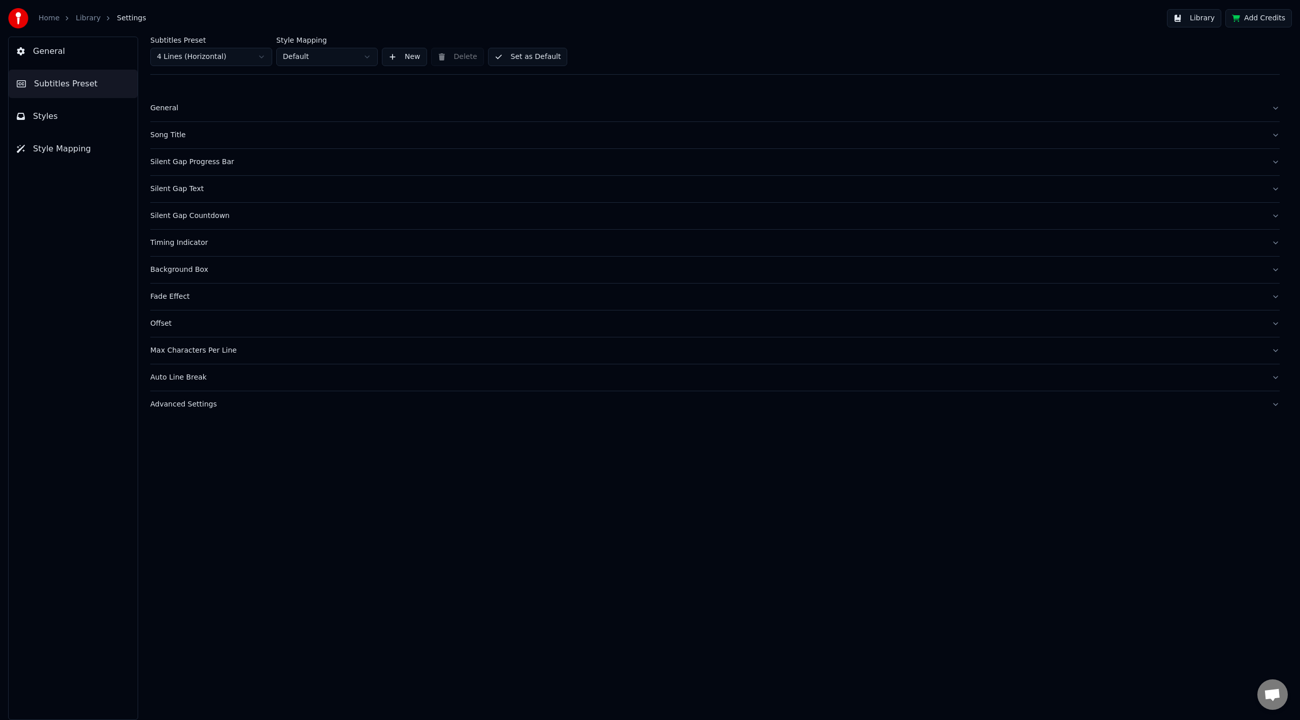
click at [168, 168] on button "Silent Gap Progress Bar" at bounding box center [714, 162] width 1129 height 26
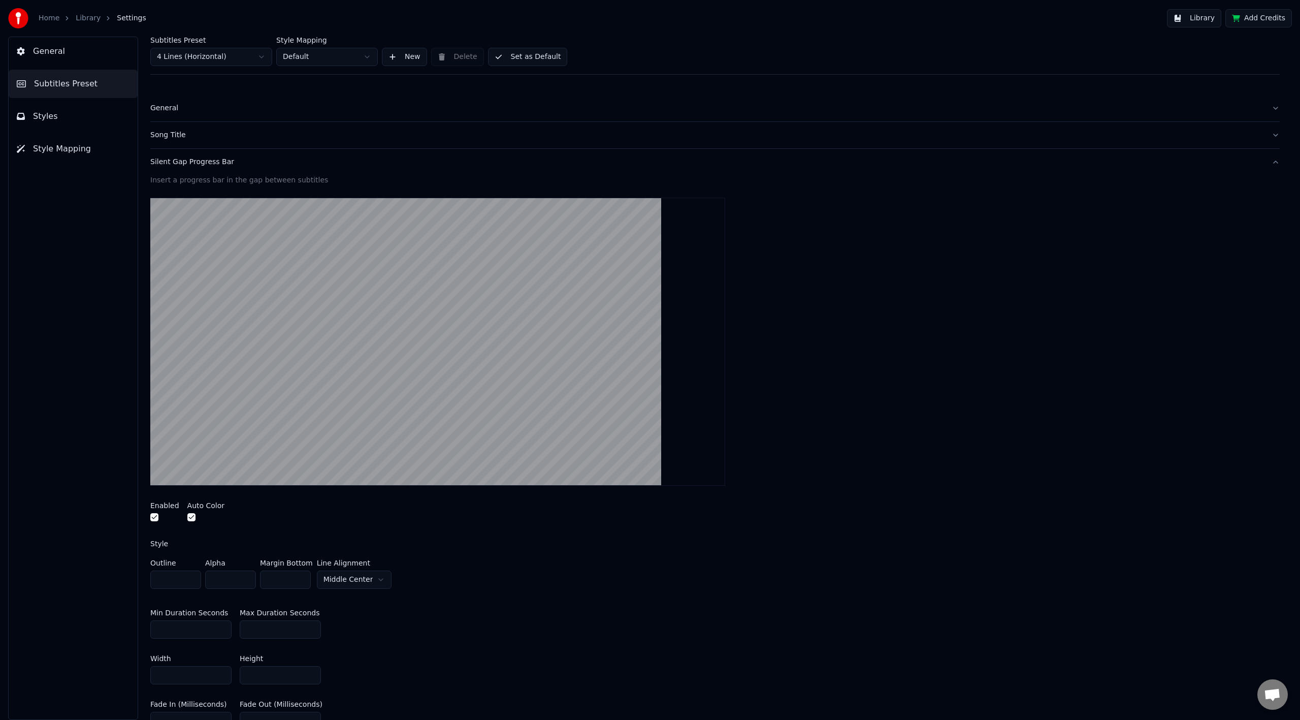
click at [168, 164] on div "Silent Gap Progress Bar" at bounding box center [706, 162] width 1113 height 10
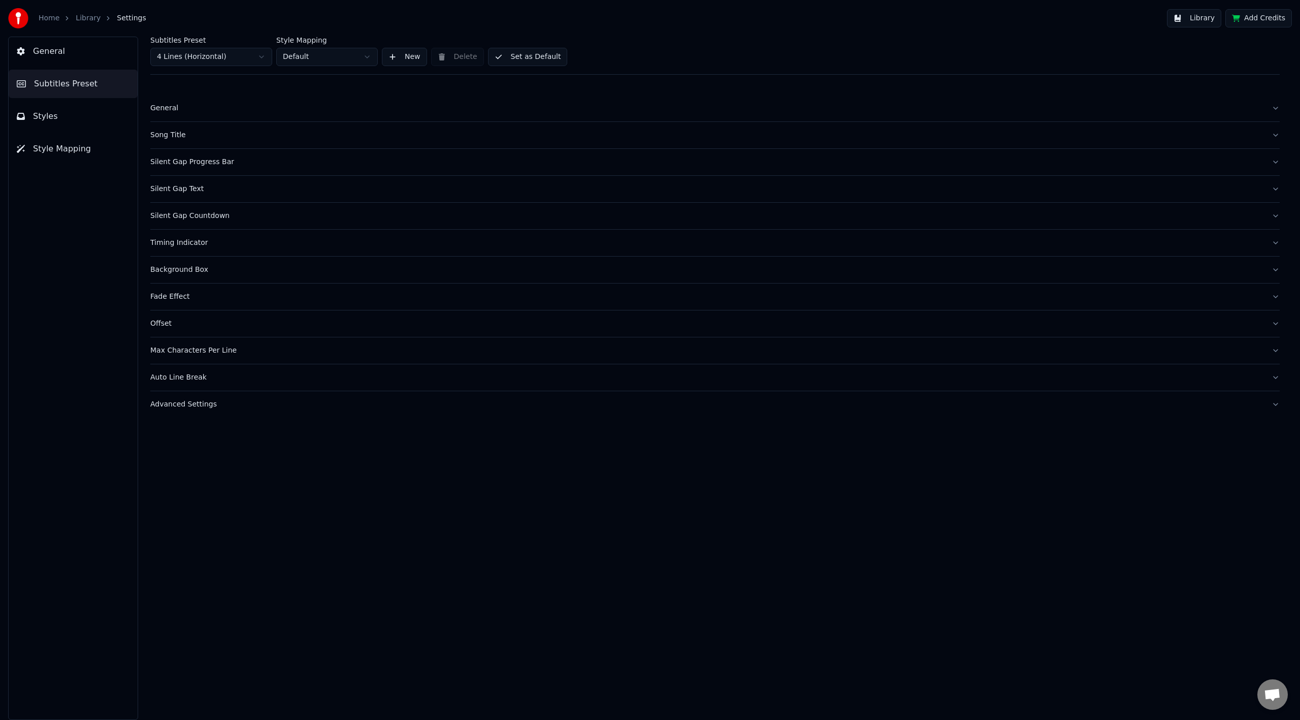
click at [176, 216] on div "Silent Gap Countdown" at bounding box center [706, 216] width 1113 height 10
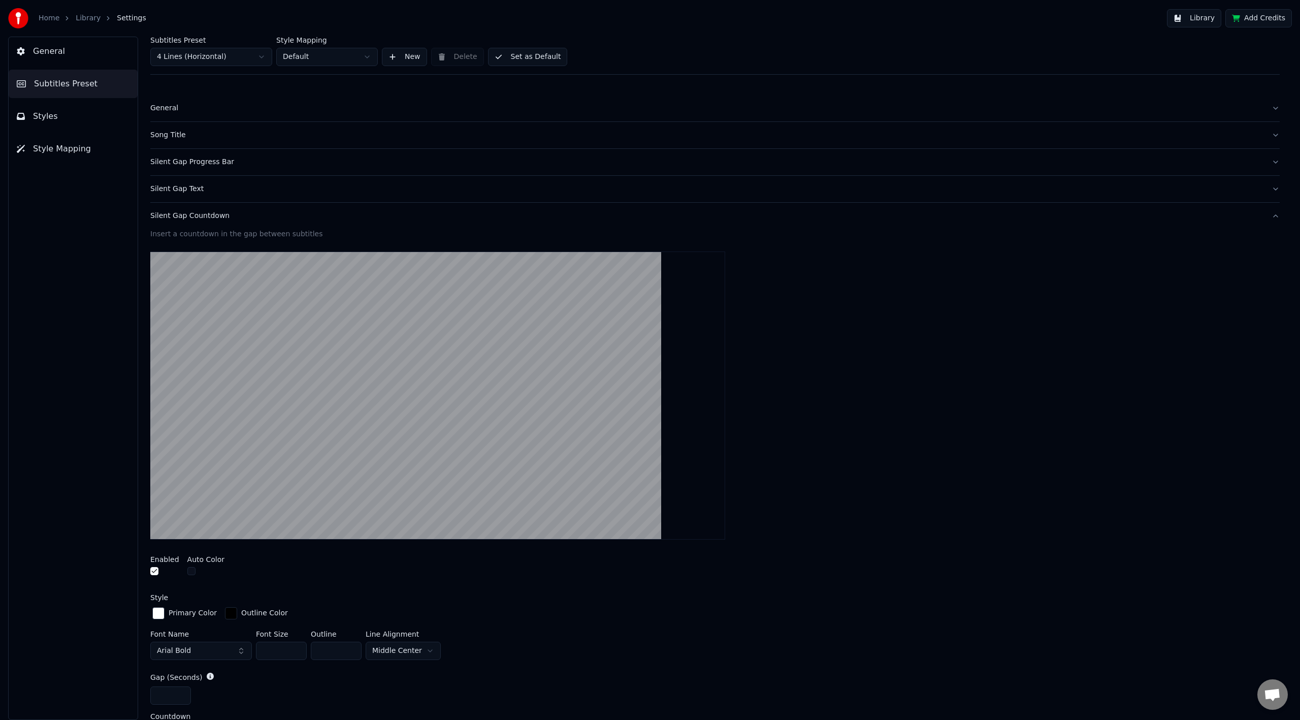
click at [176, 217] on div "Silent Gap Countdown" at bounding box center [706, 216] width 1113 height 10
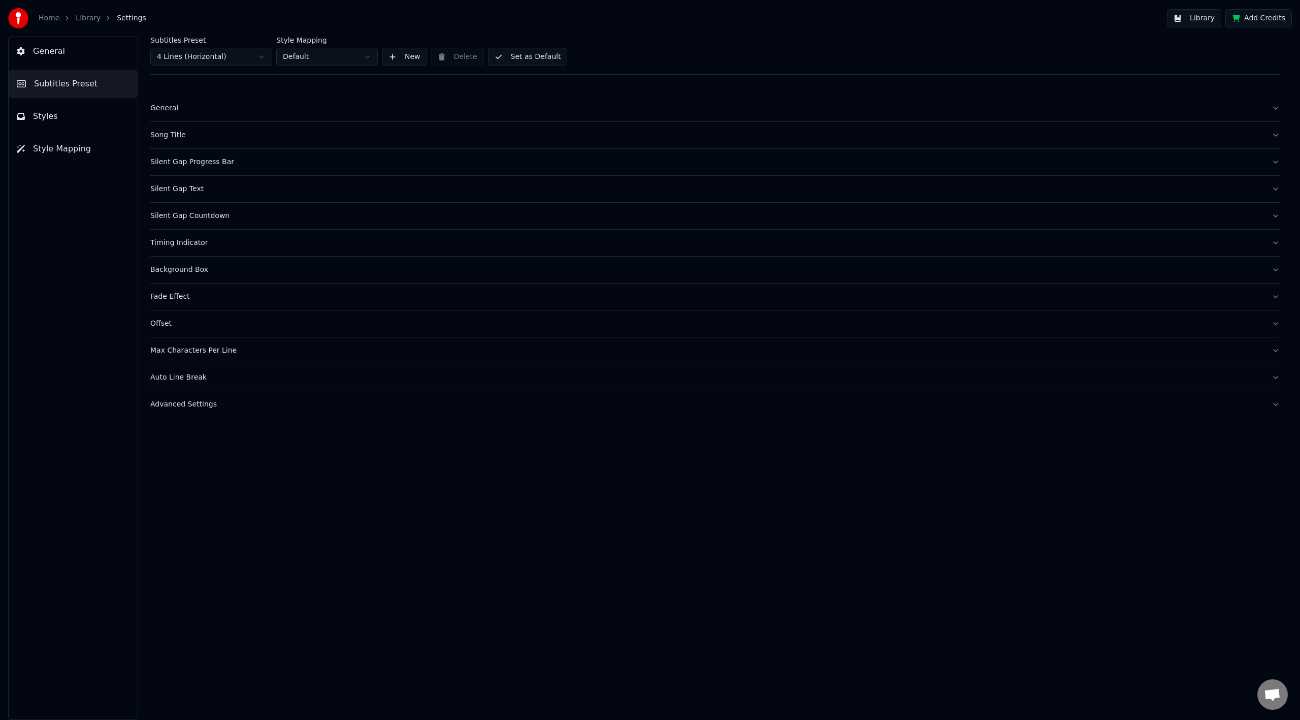
click at [183, 243] on div "Timing Indicator" at bounding box center [706, 243] width 1113 height 10
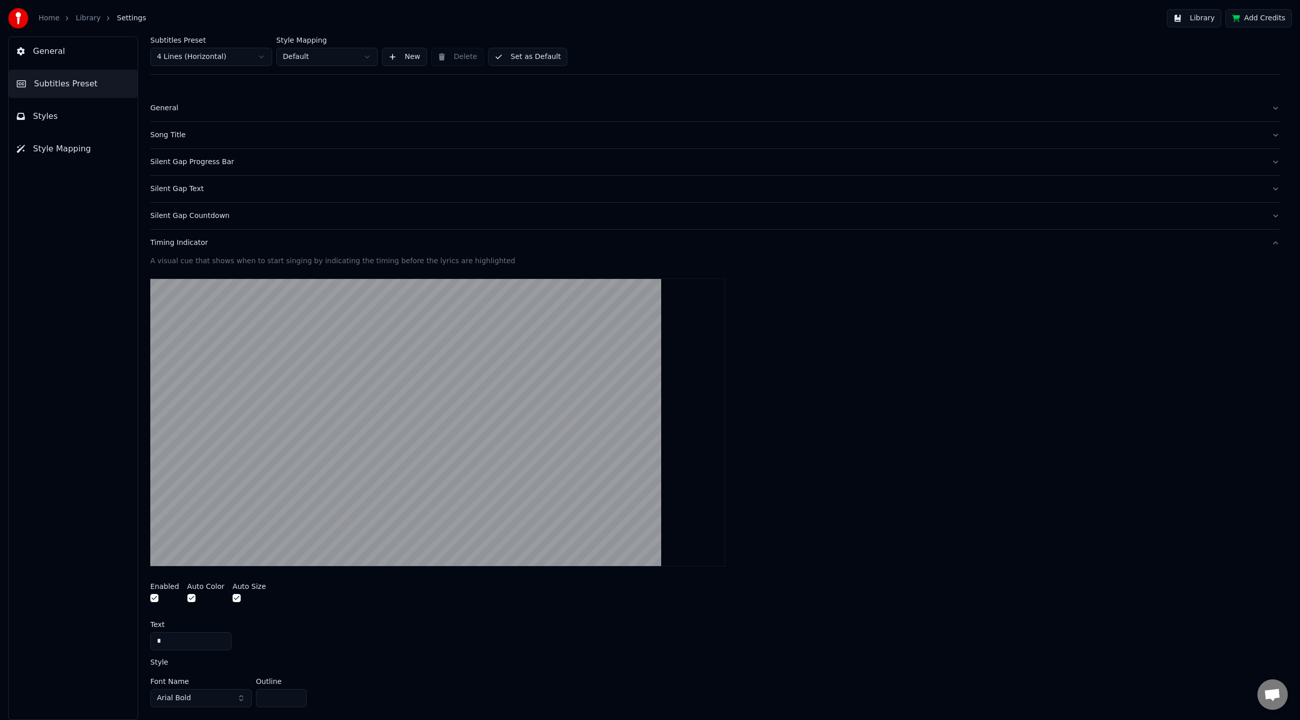
click at [183, 243] on div "Timing Indicator" at bounding box center [706, 243] width 1113 height 10
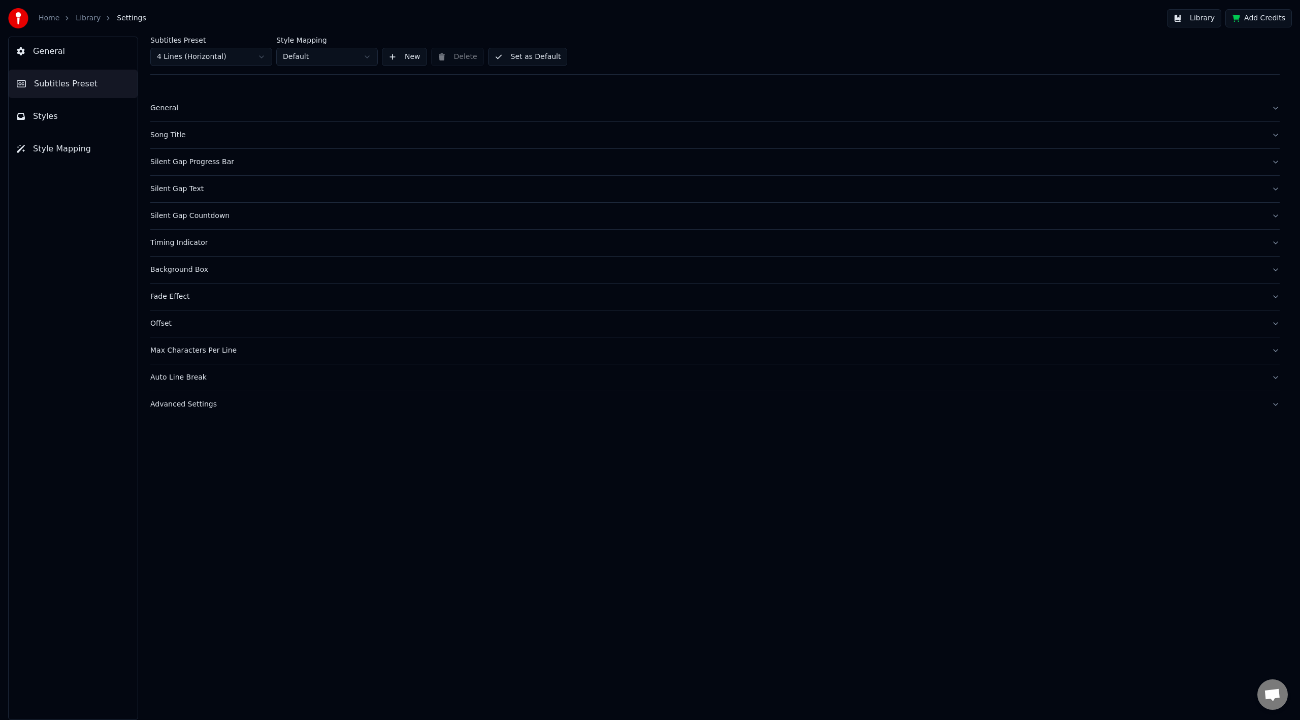
click at [186, 277] on button "Background Box" at bounding box center [714, 269] width 1129 height 26
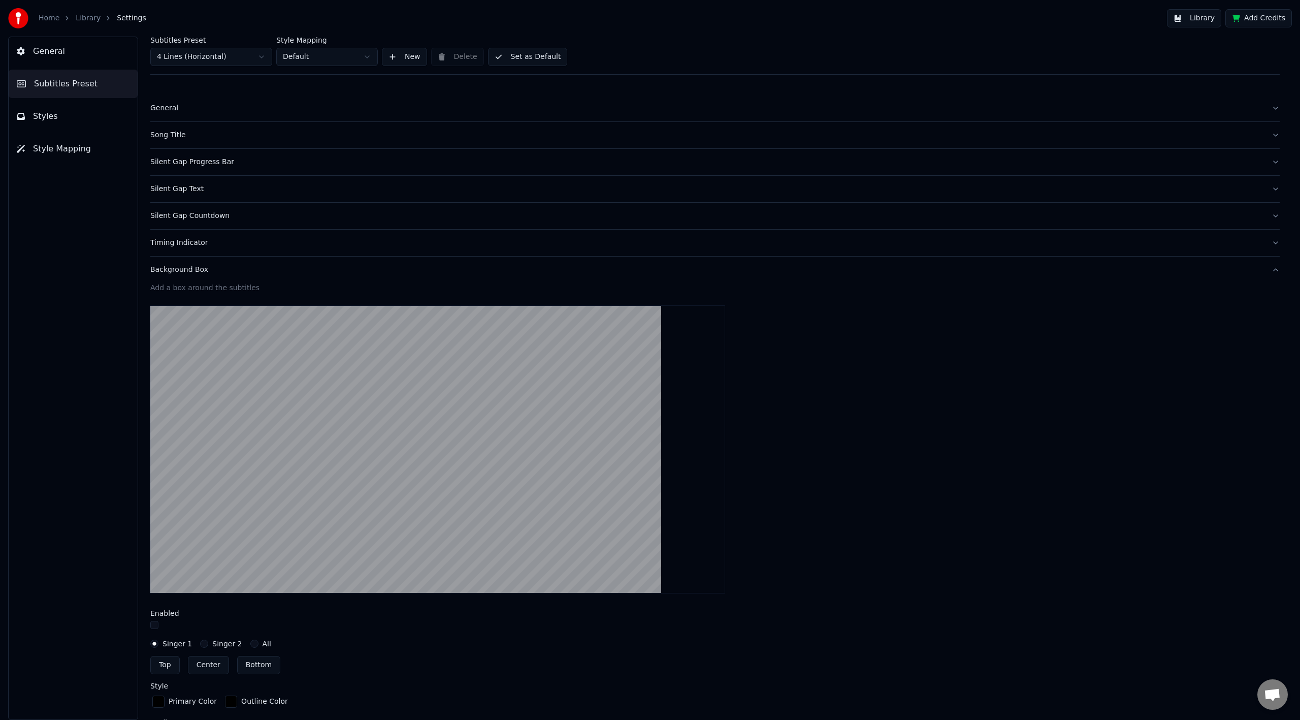
click at [186, 274] on div "Background Box" at bounding box center [706, 270] width 1113 height 10
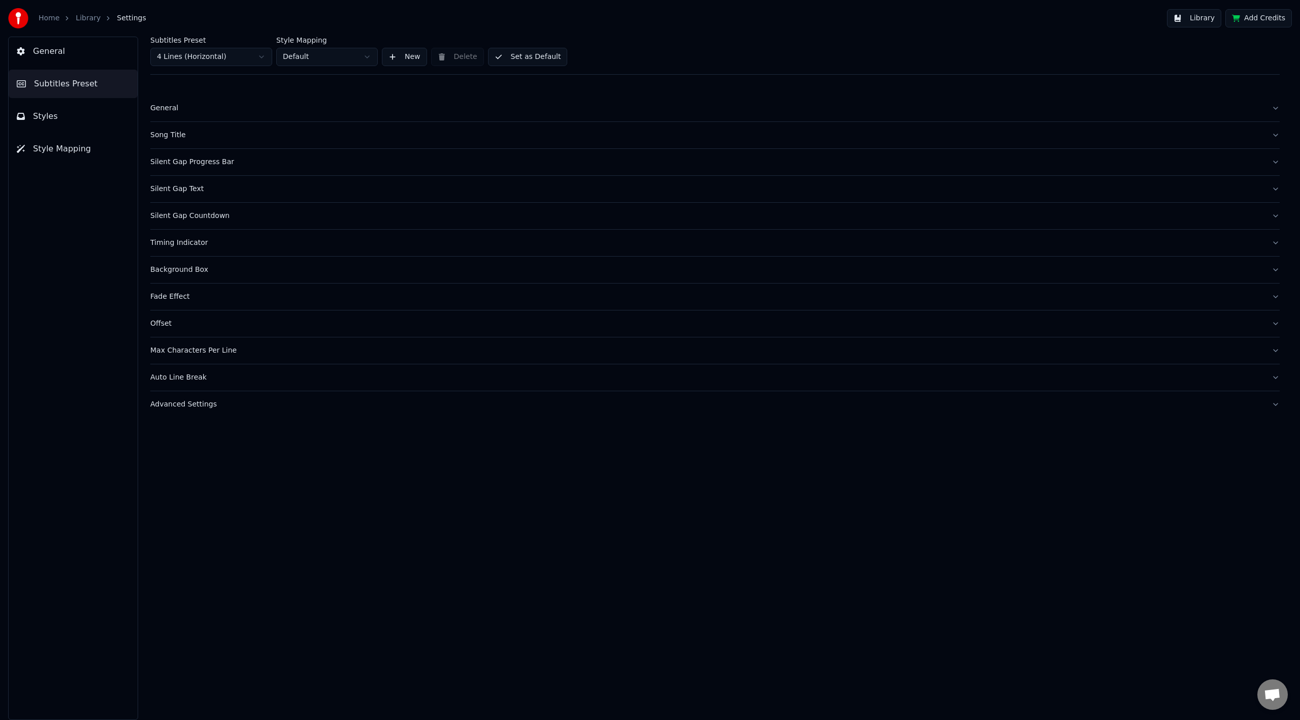
click at [168, 297] on div "Fade Effect" at bounding box center [706, 296] width 1113 height 10
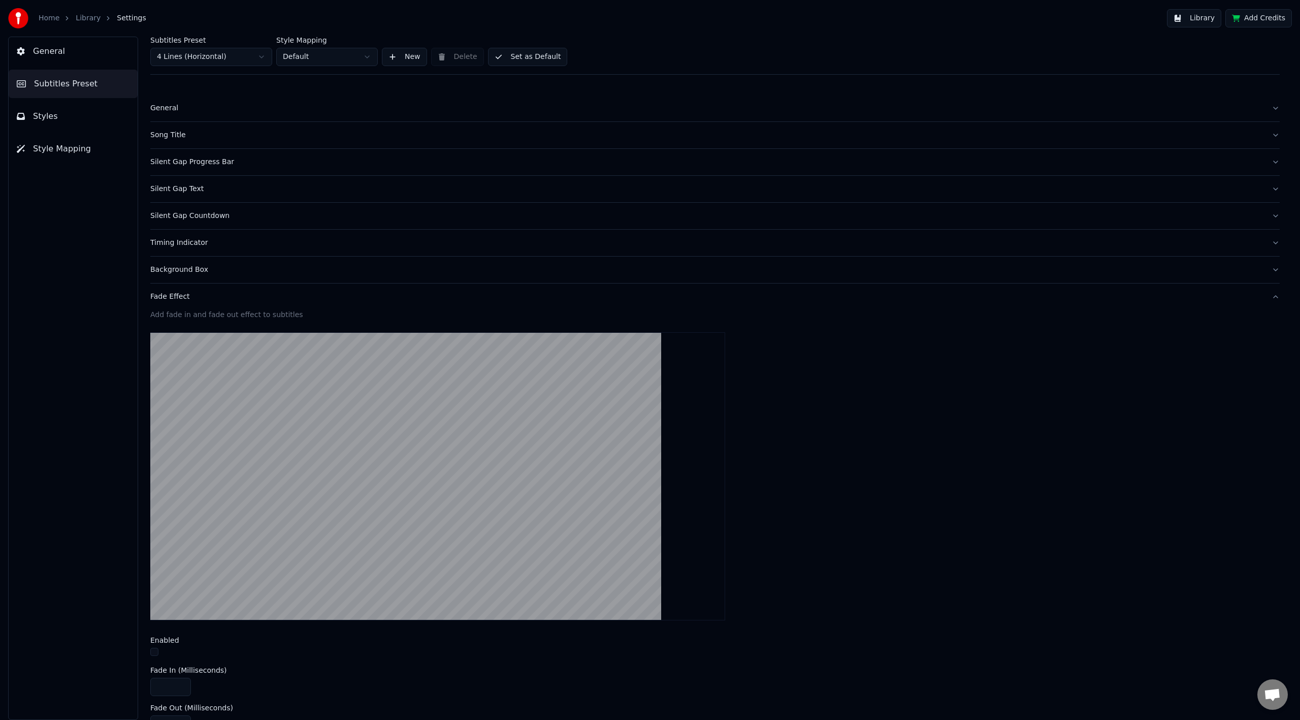
click at [168, 297] on div "Fade Effect" at bounding box center [706, 296] width 1113 height 10
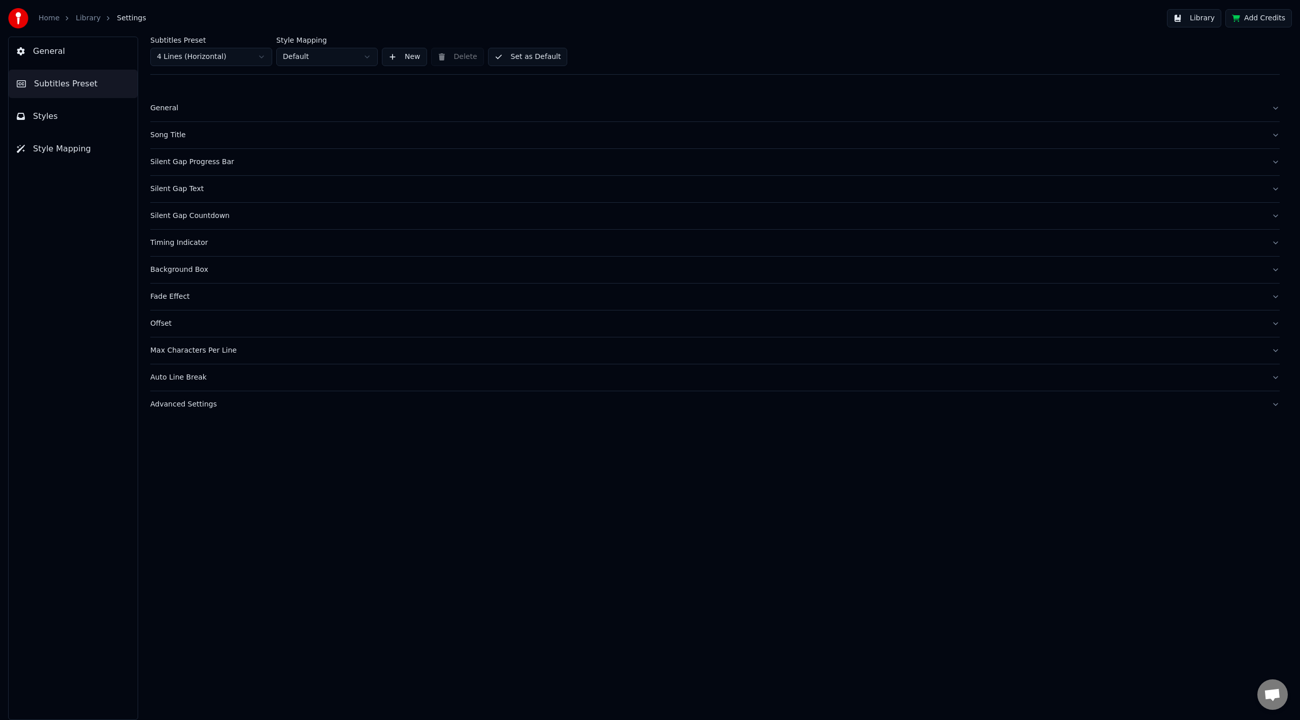
click at [188, 350] on div "Max Characters Per Line" at bounding box center [706, 350] width 1113 height 10
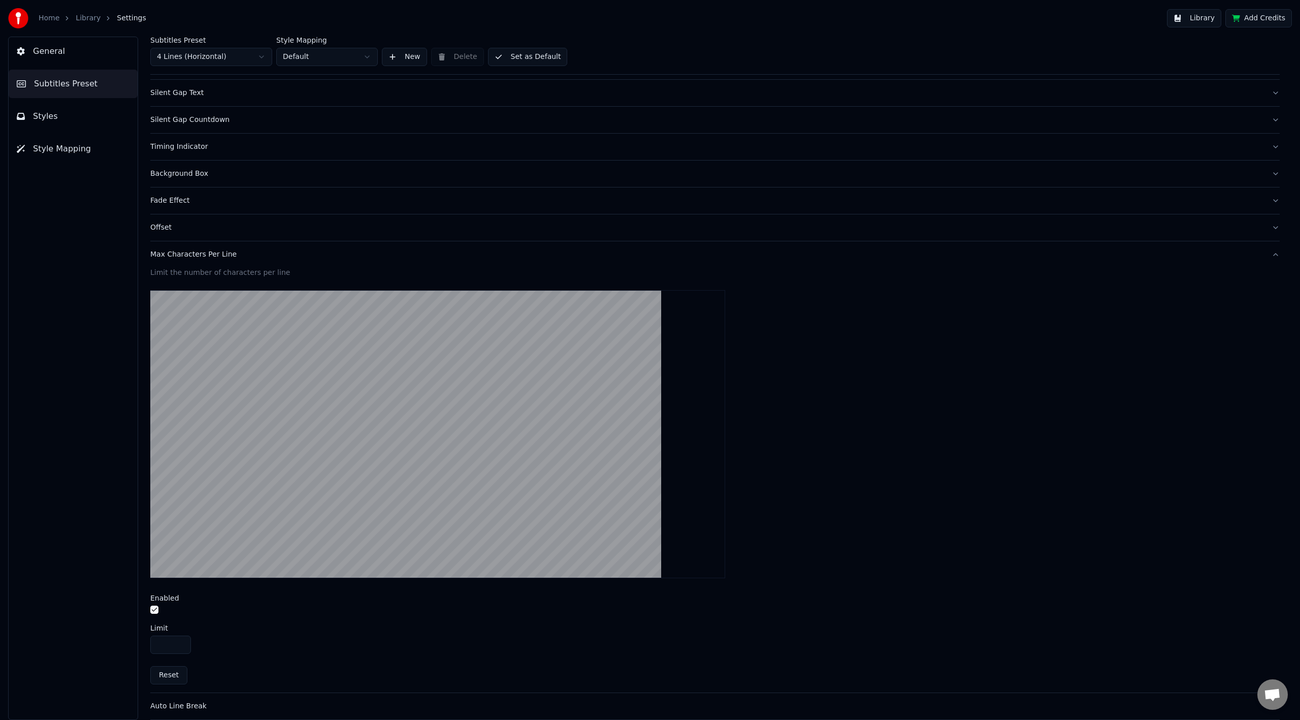
scroll to position [130, 0]
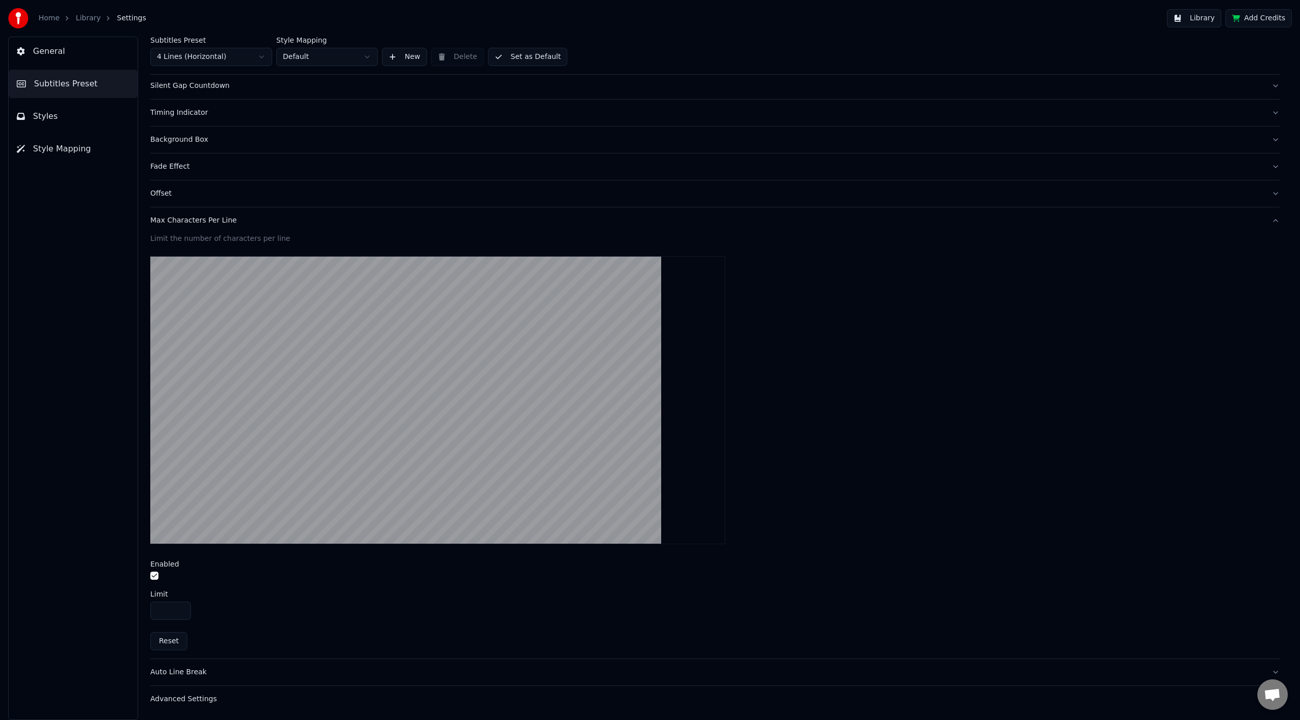
click at [182, 220] on div "Max Characters Per Line" at bounding box center [706, 220] width 1113 height 10
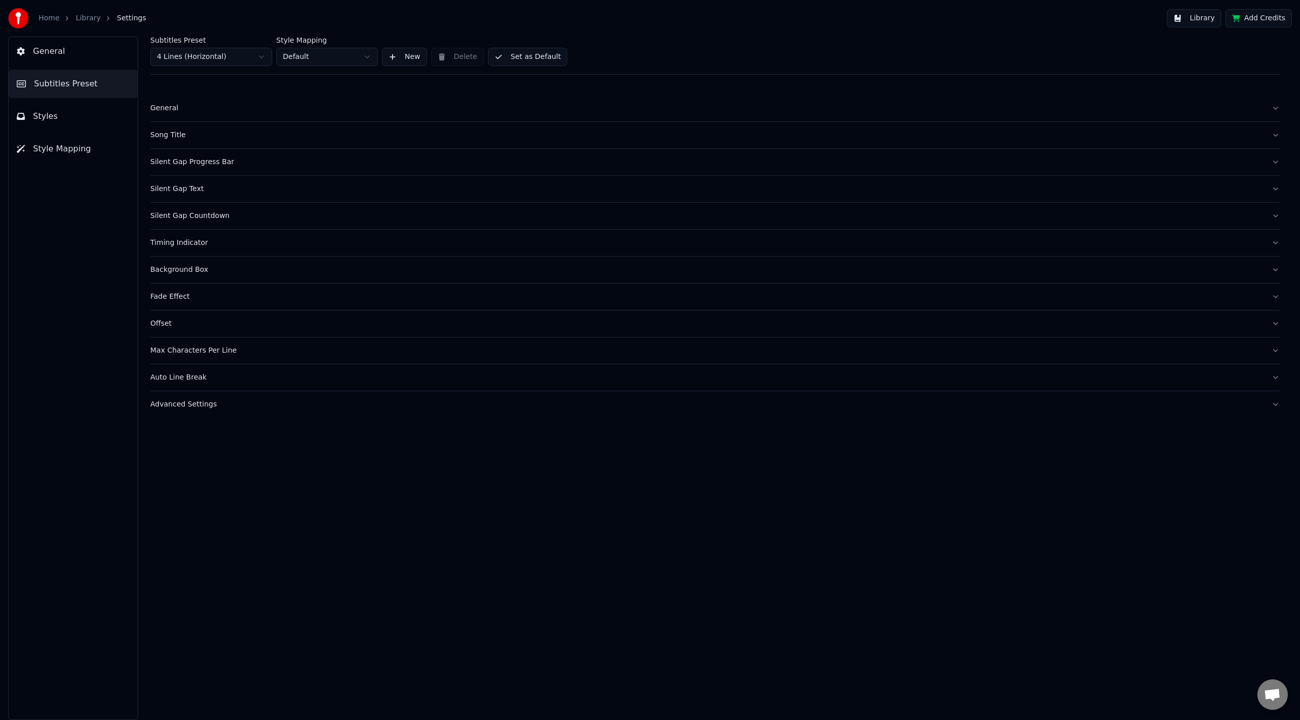
click at [180, 377] on div "Auto Line Break" at bounding box center [706, 377] width 1113 height 10
click at [180, 375] on div "Auto Line Break" at bounding box center [706, 377] width 1113 height 10
click at [183, 409] on button "Advanced Settings" at bounding box center [714, 404] width 1129 height 26
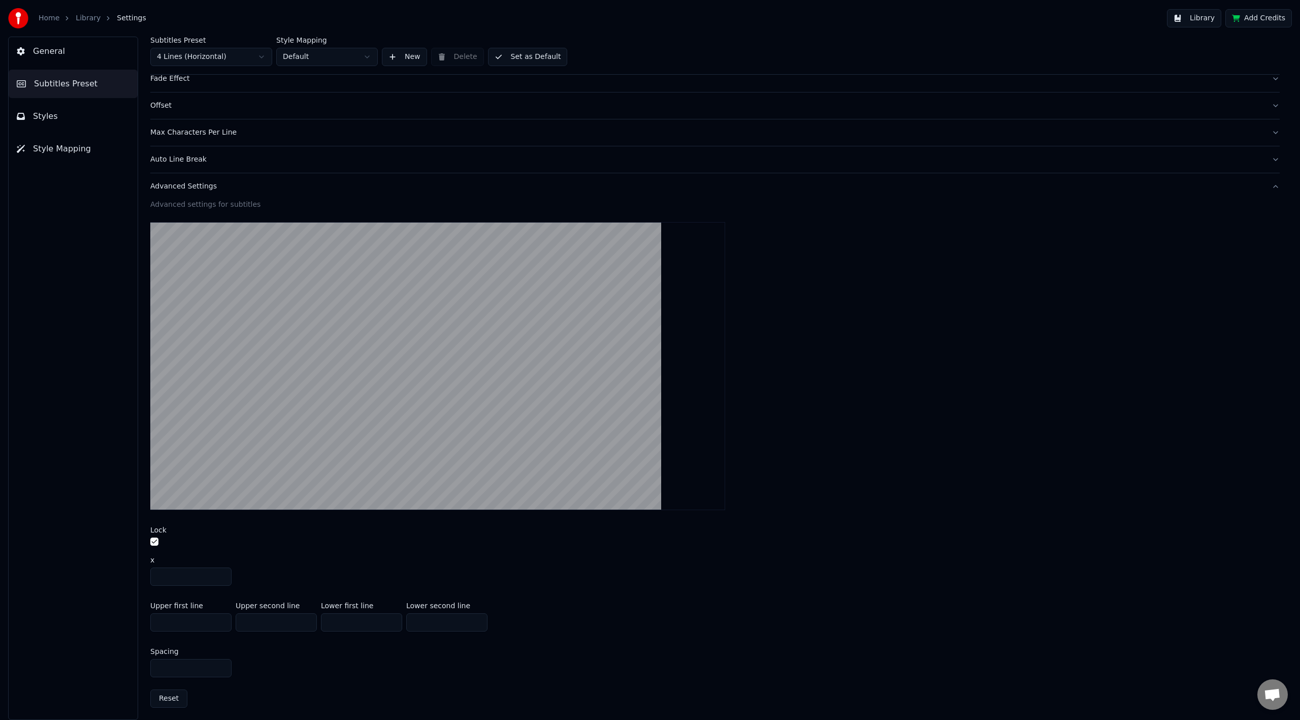
scroll to position [221, 0]
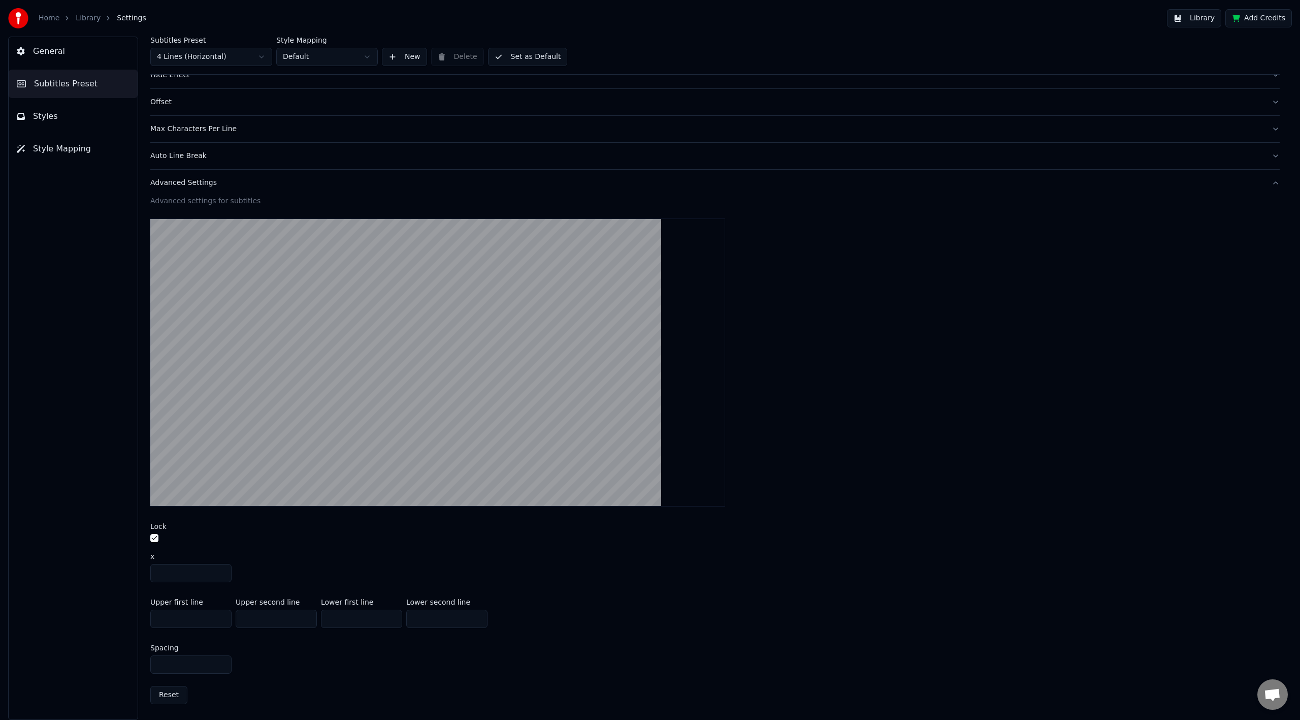
click at [169, 185] on div "Advanced Settings" at bounding box center [706, 183] width 1113 height 10
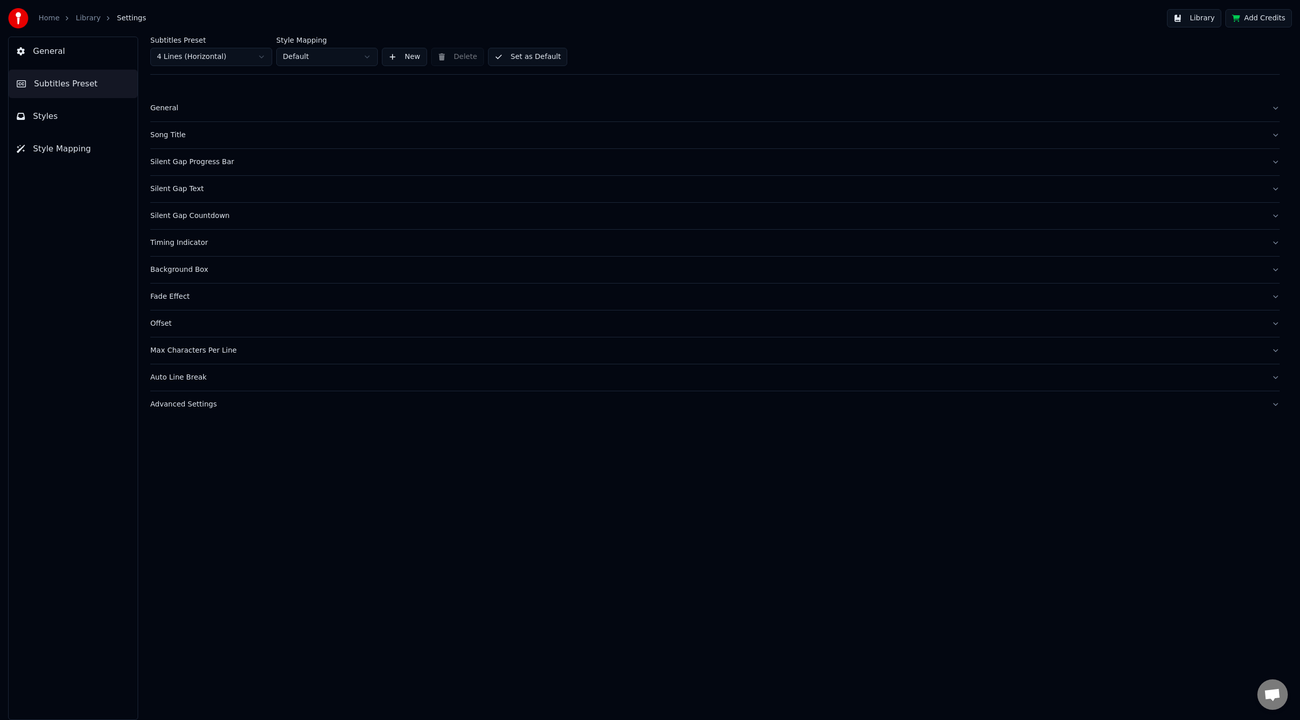
click at [50, 114] on span "Styles" at bounding box center [45, 116] width 25 height 12
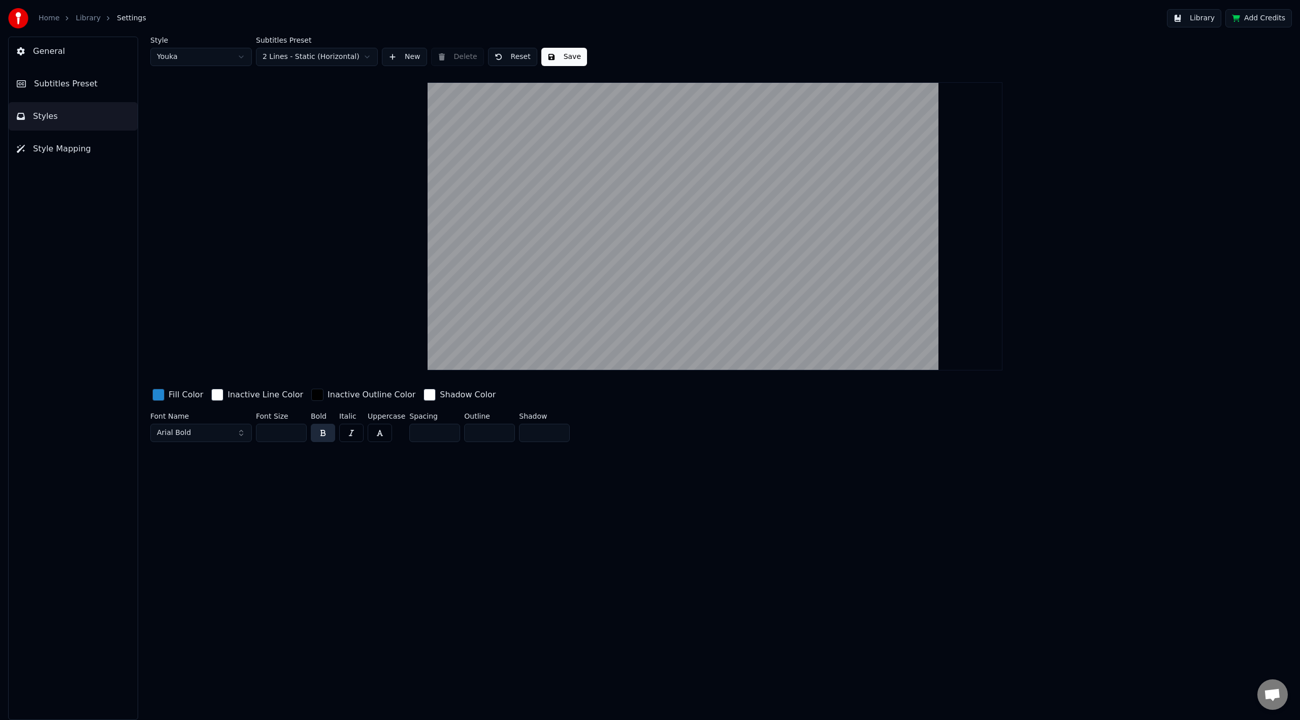
click at [326, 57] on html "Home Library Settings Library Add Credits General Subtitles Preset Styles Style…" at bounding box center [650, 360] width 1300 height 720
click at [194, 57] on html "Home Library Settings Library Add Credits General Subtitles Preset Styles Style…" at bounding box center [650, 360] width 1300 height 720
click at [189, 61] on html "Home Library Settings Library Add Credits General Subtitles Preset Styles Style…" at bounding box center [650, 360] width 1300 height 720
click at [189, 60] on html "Home Library Settings Library Add Credits General Subtitles Preset Styles Style…" at bounding box center [650, 360] width 1300 height 720
click at [186, 56] on html "Home Library Settings Library Add Credits General Subtitles Preset Styles Style…" at bounding box center [650, 360] width 1300 height 720
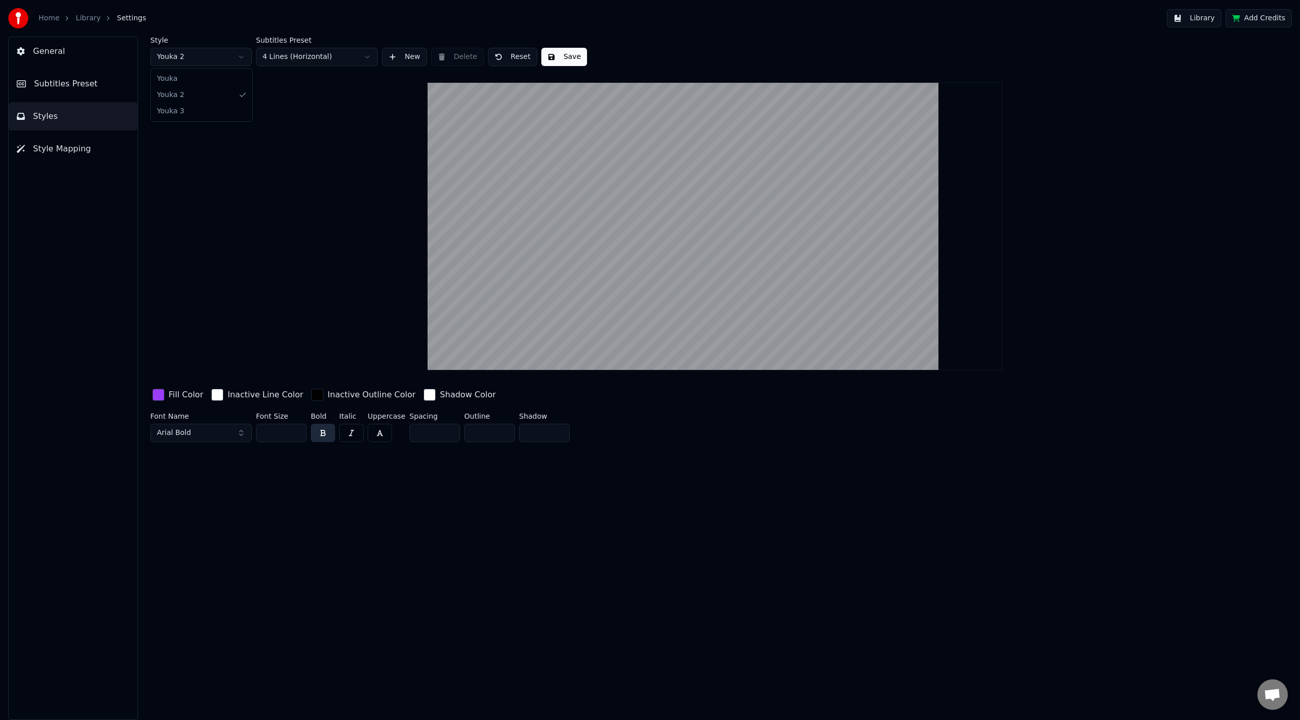
click at [186, 60] on html "Home Library Settings Library Add Credits General Subtitles Preset Styles Style…" at bounding box center [650, 360] width 1300 height 720
click at [187, 57] on html "Home Library Settings Library Add Credits General Subtitles Preset Styles Style…" at bounding box center [650, 360] width 1300 height 720
click at [190, 62] on html "Home Library Settings Library Add Credits General Subtitles Preset Styles Style…" at bounding box center [650, 360] width 1300 height 720
click at [191, 58] on html "Home Library Settings Library Add Credits General Subtitles Preset Styles Style…" at bounding box center [650, 360] width 1300 height 720
click at [323, 434] on button "button" at bounding box center [323, 433] width 24 height 18
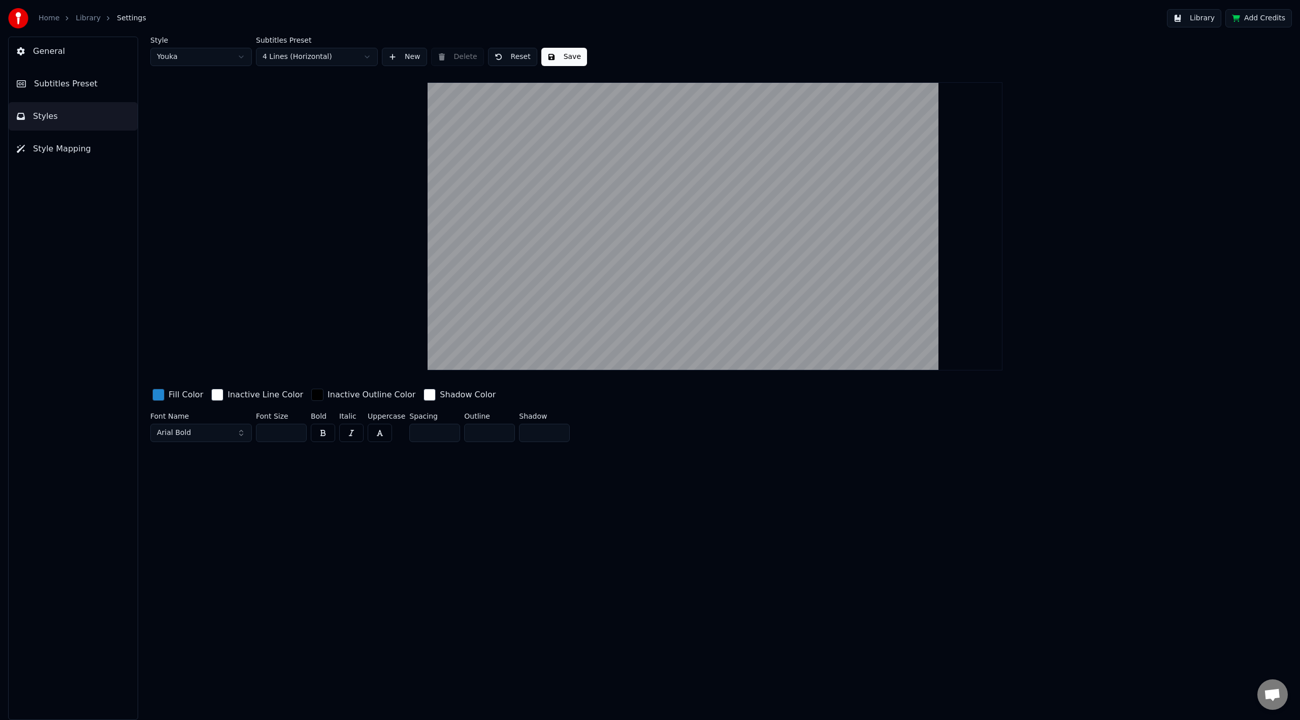
click at [327, 431] on button "button" at bounding box center [323, 433] width 24 height 18
click at [327, 433] on button "button" at bounding box center [323, 433] width 24 height 18
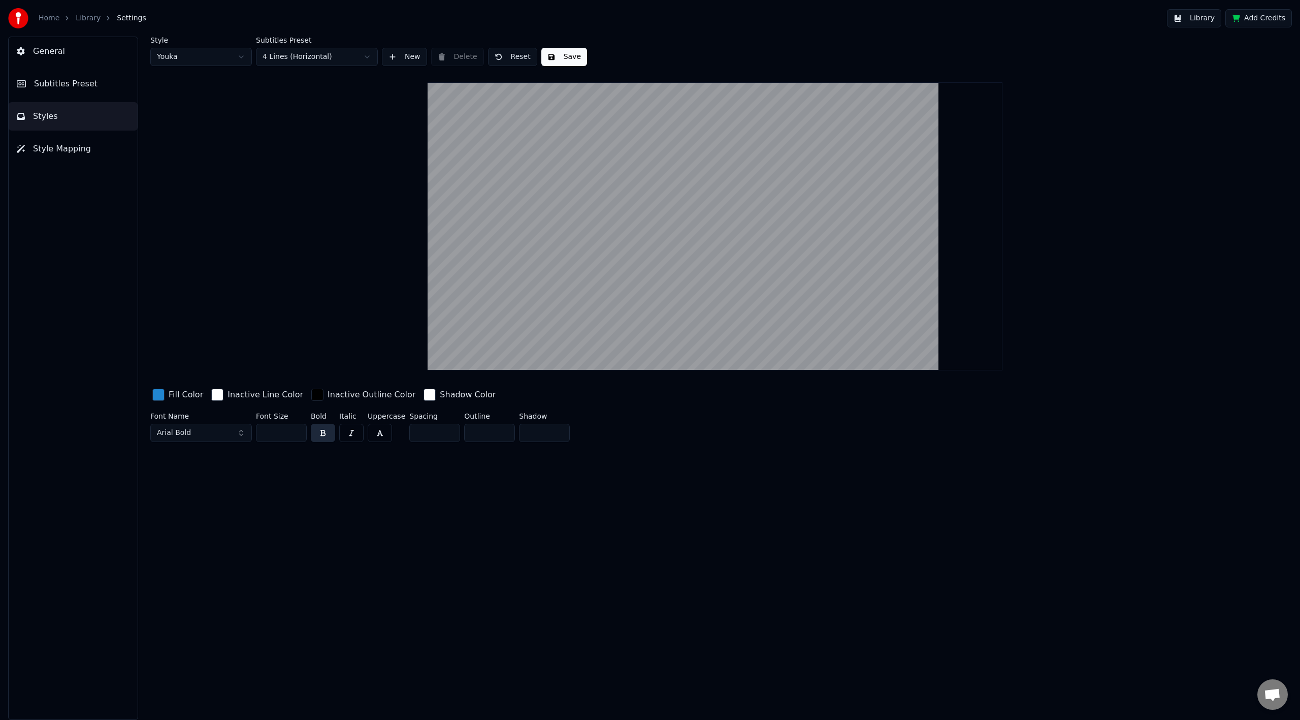
click at [327, 433] on button "button" at bounding box center [323, 433] width 24 height 18
click at [50, 149] on span "Style Mapping" at bounding box center [62, 149] width 58 height 12
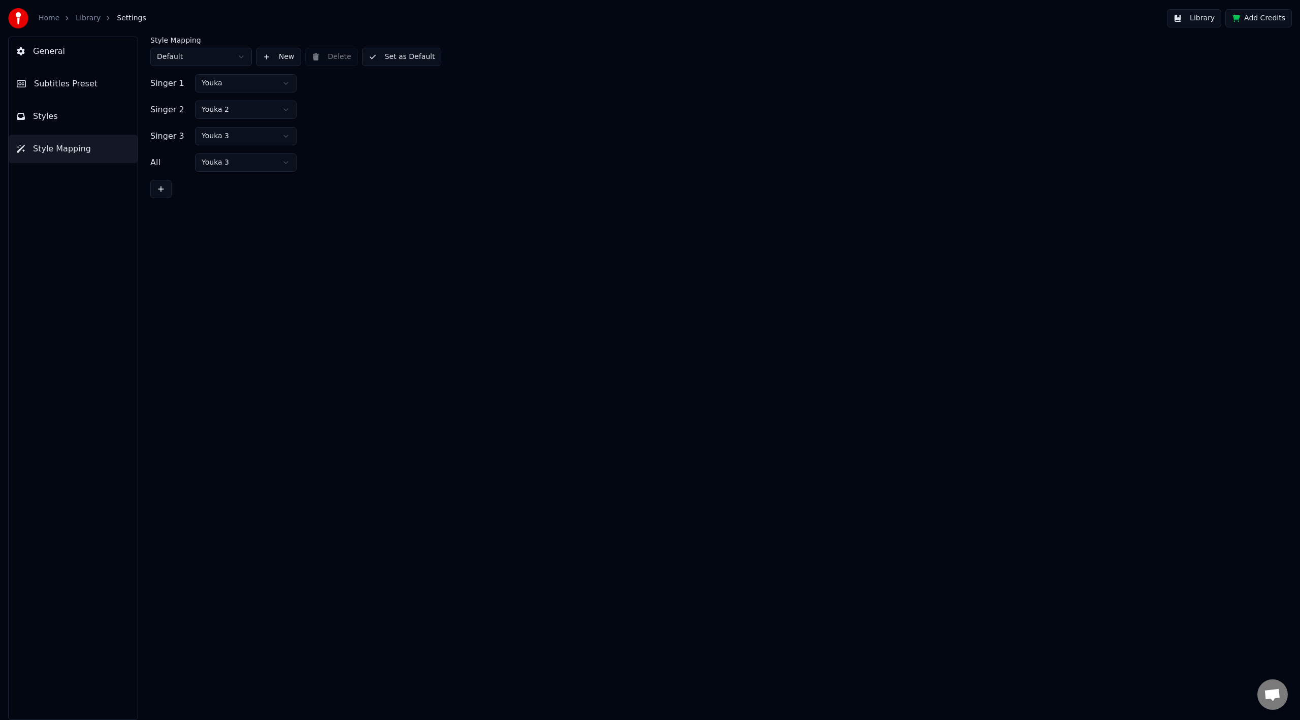
click at [82, 18] on link "Library" at bounding box center [88, 18] width 25 height 10
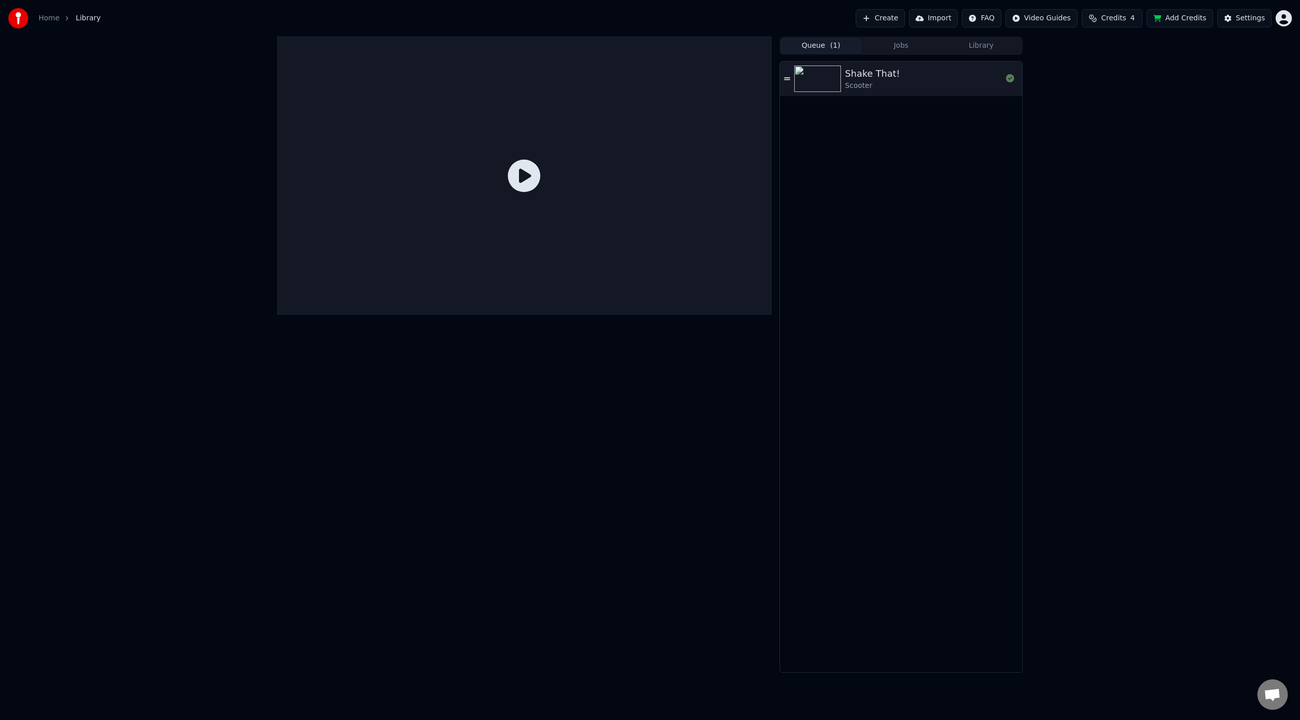
click at [55, 18] on link "Home" at bounding box center [49, 18] width 21 height 10
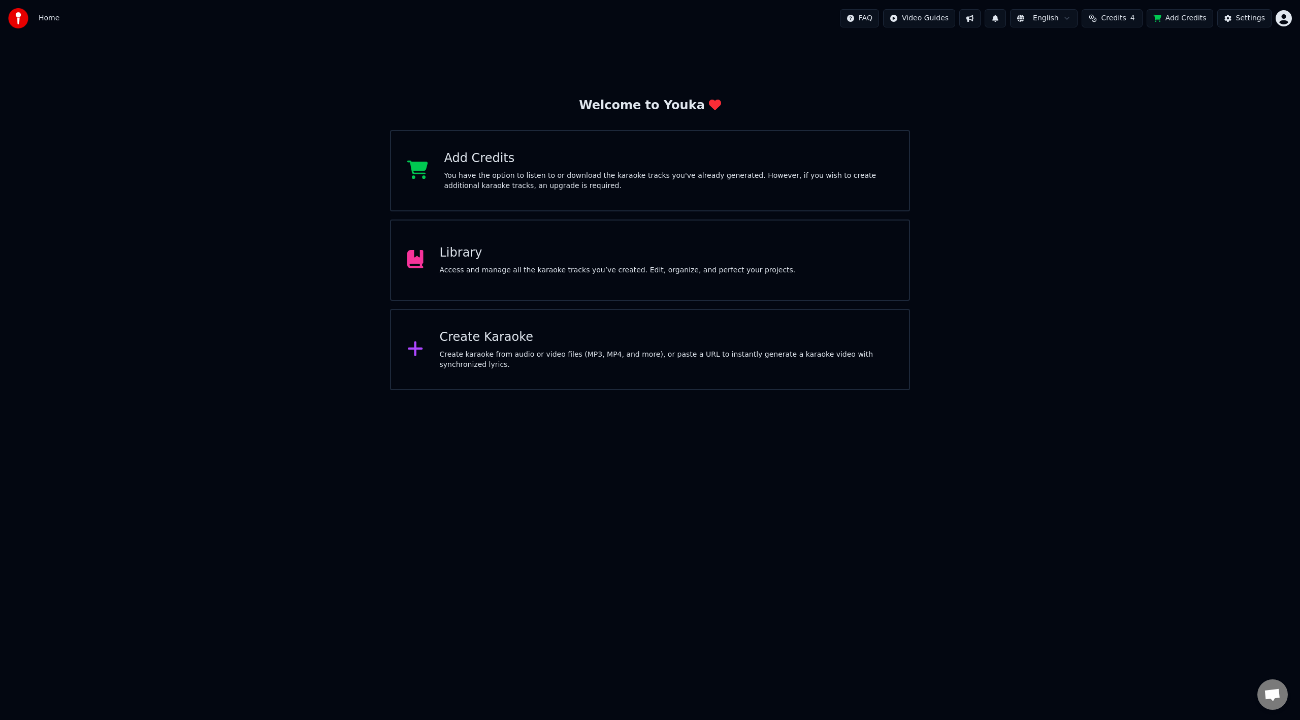
click at [490, 258] on div "Library" at bounding box center [618, 253] width 356 height 16
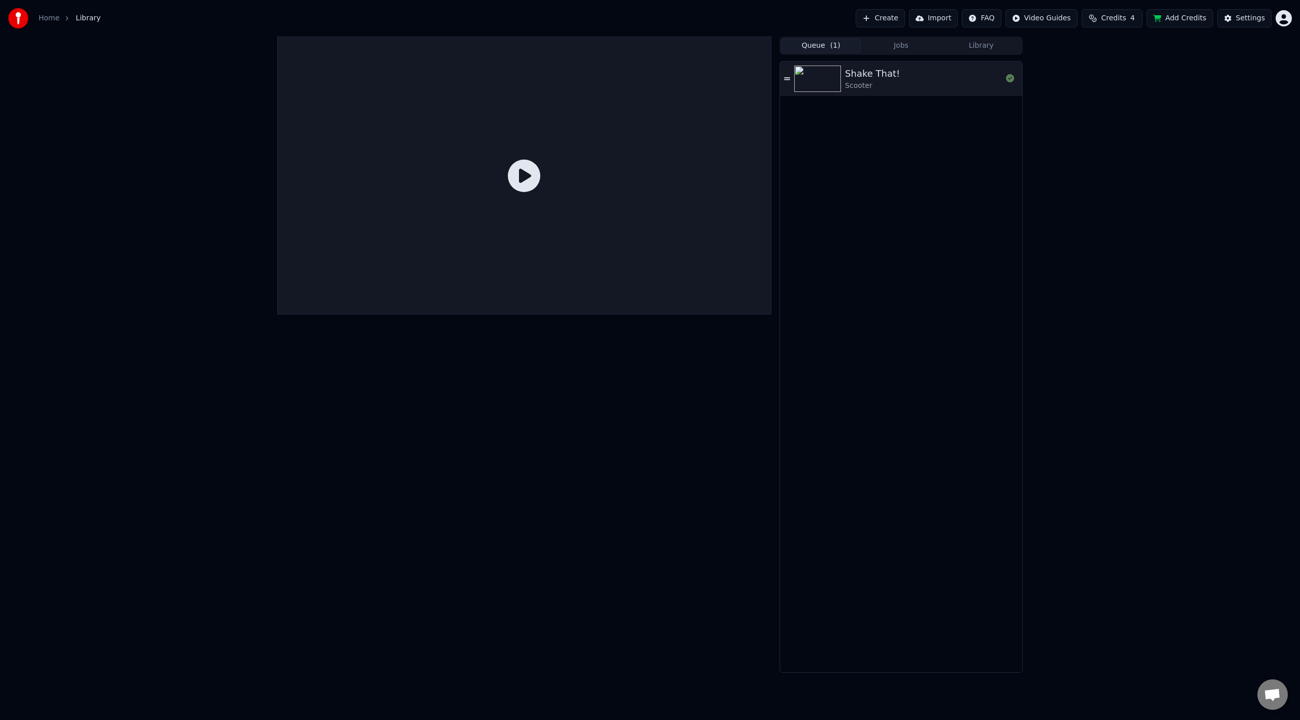
click at [833, 48] on span "( 1 )" at bounding box center [835, 46] width 10 height 10
click at [49, 17] on link "Home" at bounding box center [49, 18] width 21 height 10
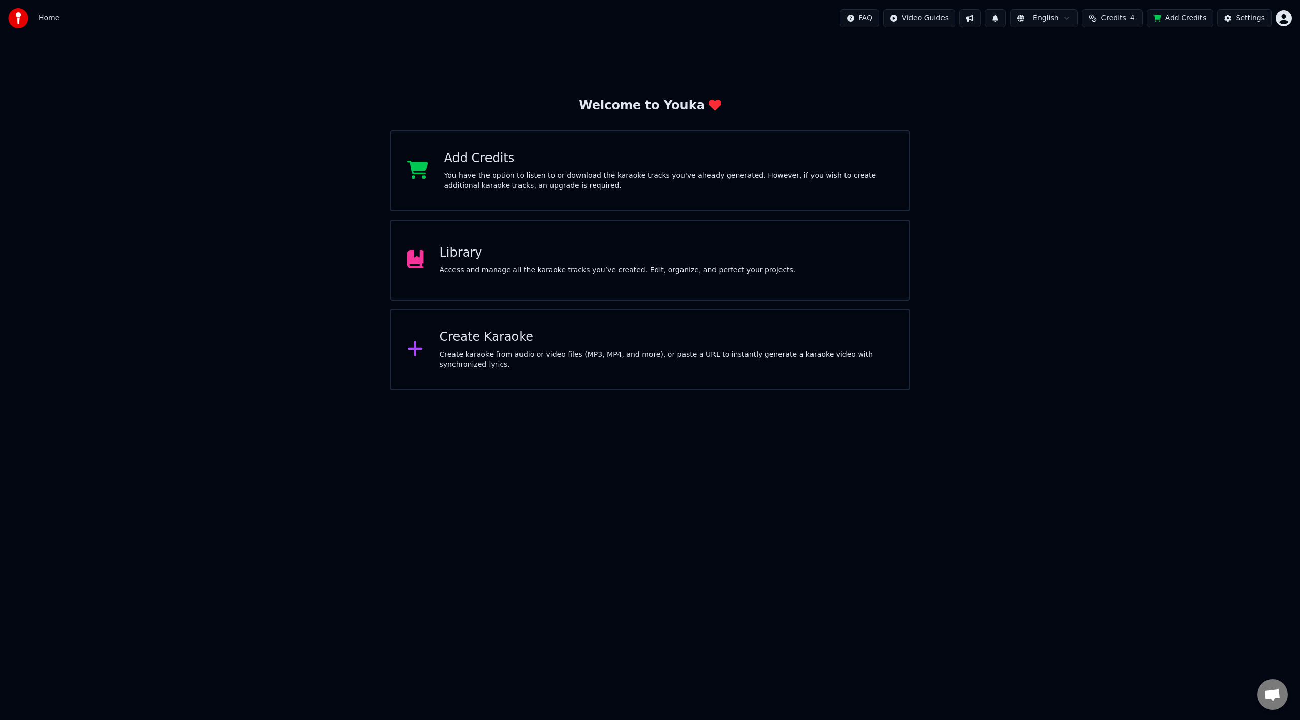
click at [471, 263] on div "Library Access and manage all the karaoke tracks you’ve created. Edit, organize…" at bounding box center [618, 260] width 356 height 30
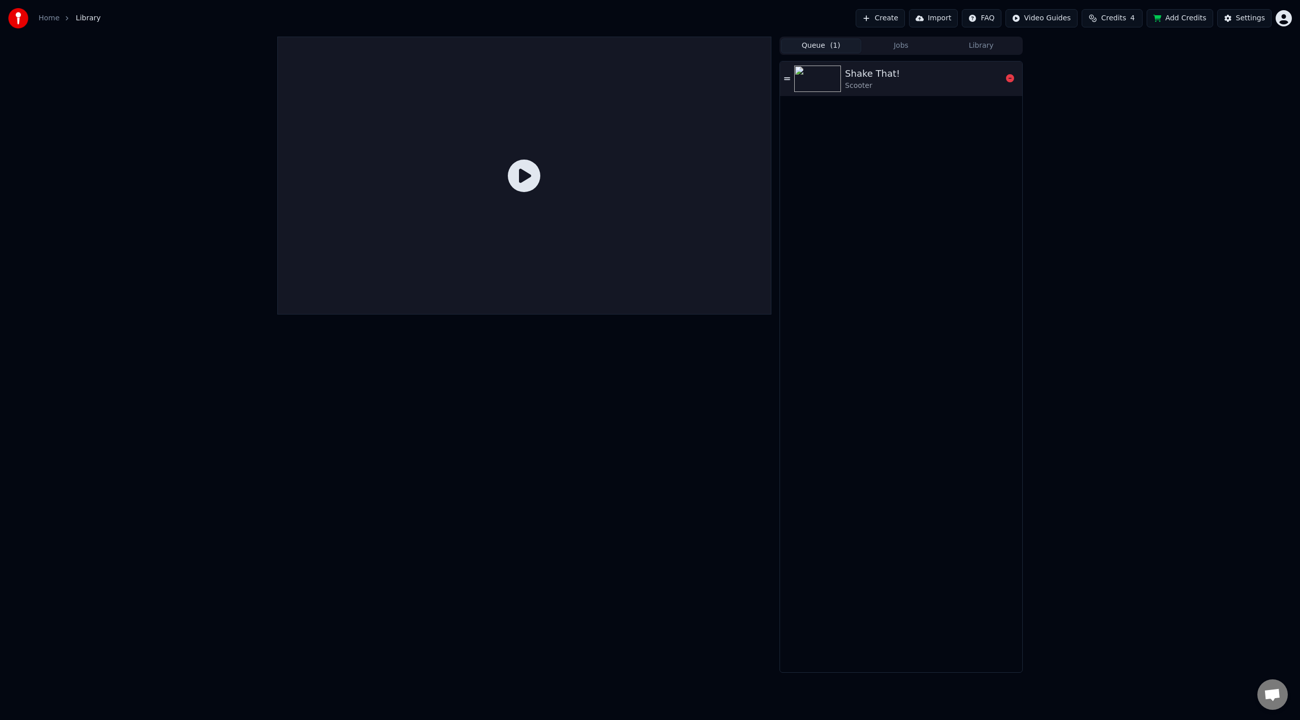
click at [856, 78] on div "Shake That!" at bounding box center [872, 74] width 55 height 14
